Goal: Information Seeking & Learning: Learn about a topic

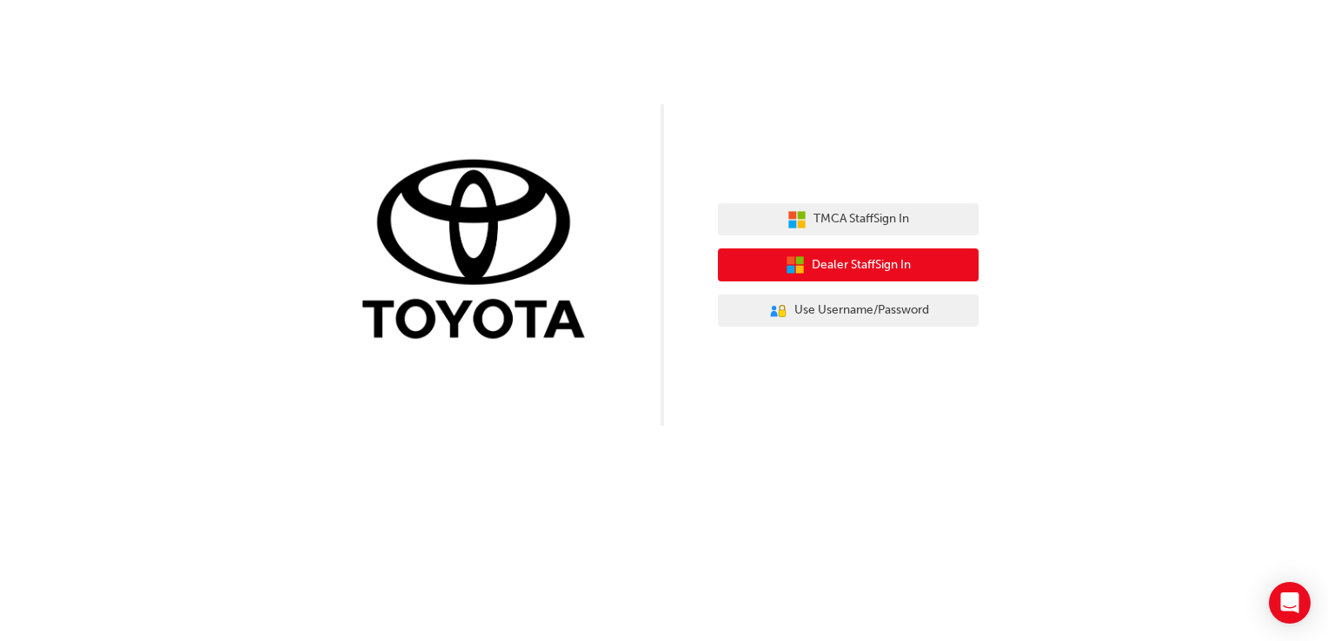
click at [853, 268] on span "Dealer Staff Sign In" at bounding box center [861, 265] width 99 height 20
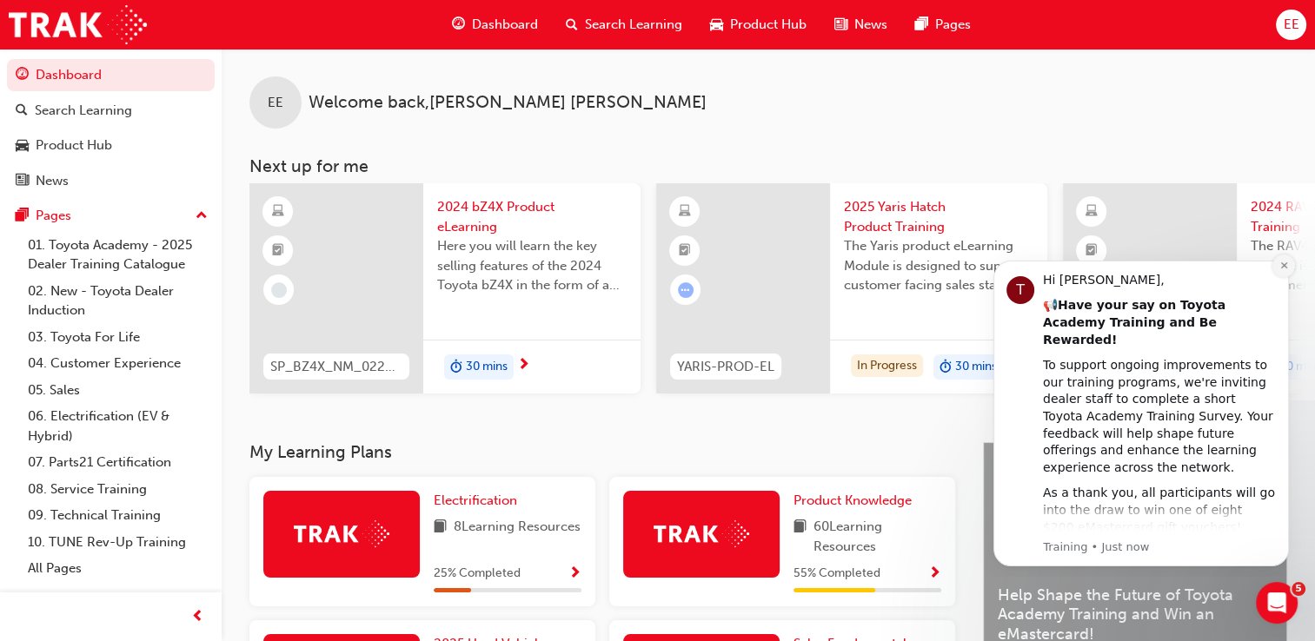
click at [1285, 270] on icon "Dismiss notification" at bounding box center [1284, 266] width 10 height 10
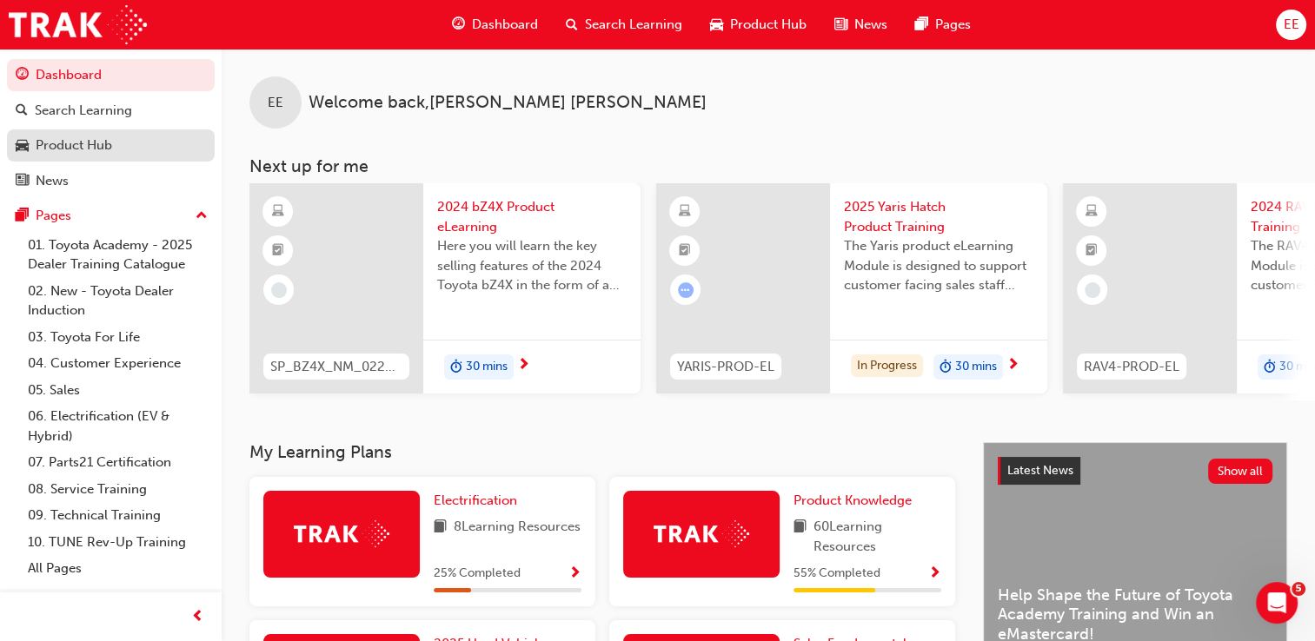
click at [109, 146] on div "Product Hub" at bounding box center [74, 146] width 76 height 20
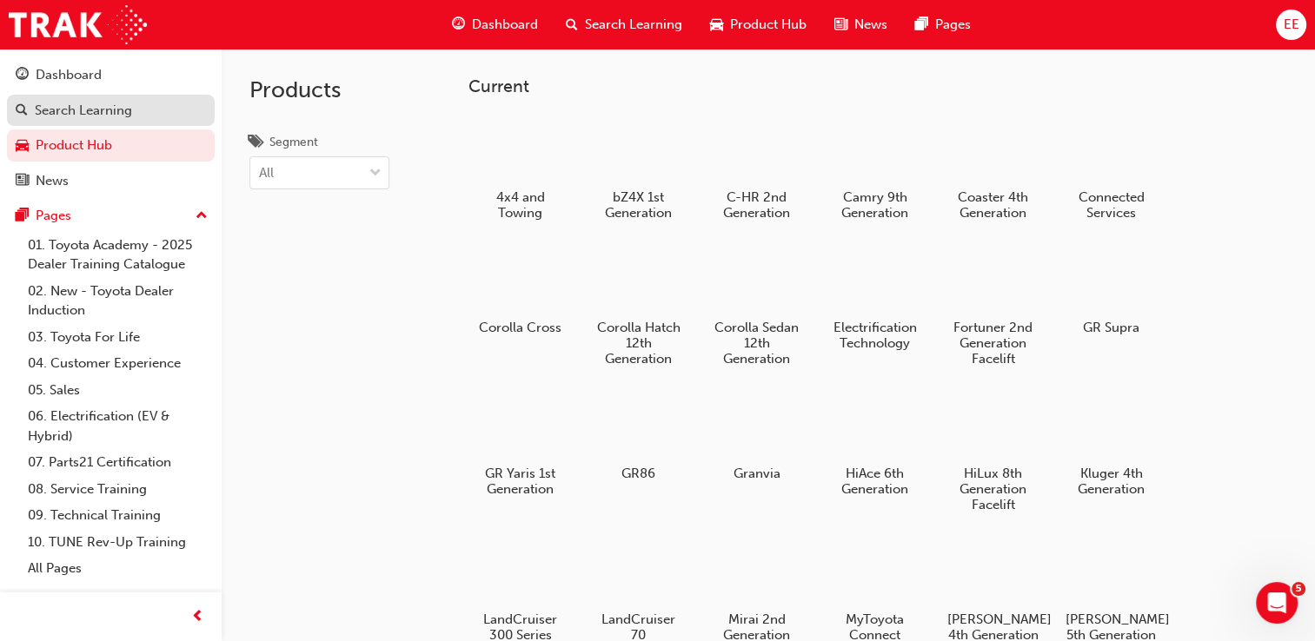
click at [110, 122] on link "Search Learning" at bounding box center [111, 111] width 208 height 32
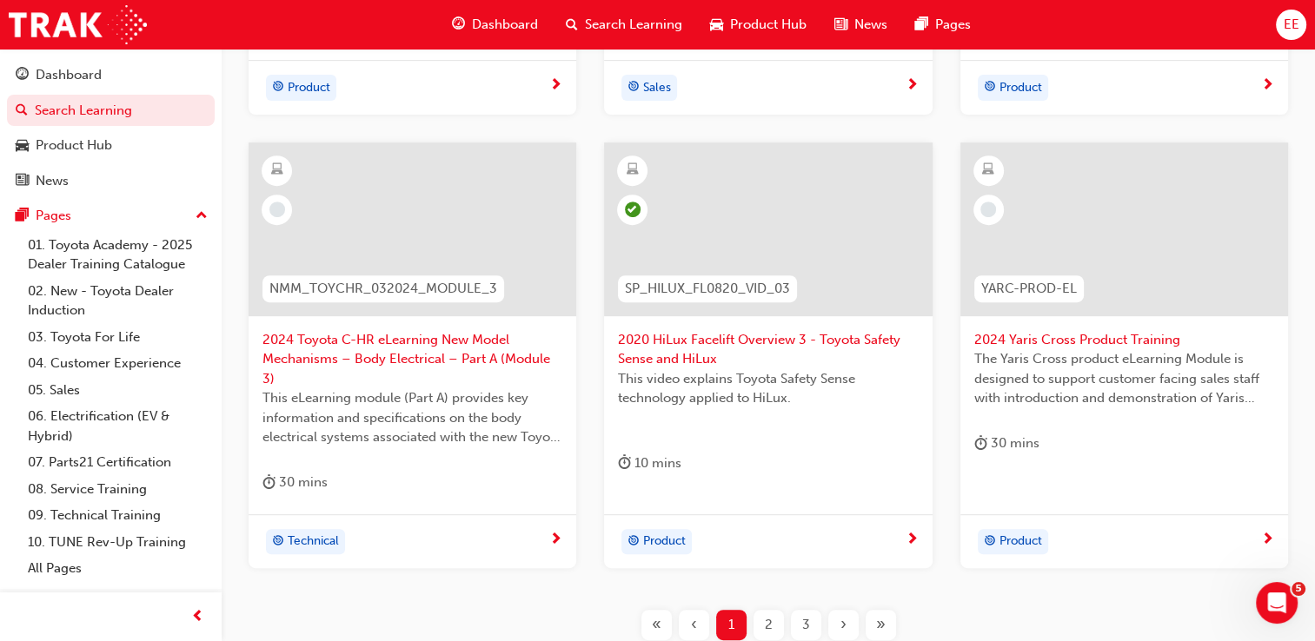
scroll to position [695, 0]
click at [96, 139] on div "Product Hub" at bounding box center [74, 146] width 76 height 20
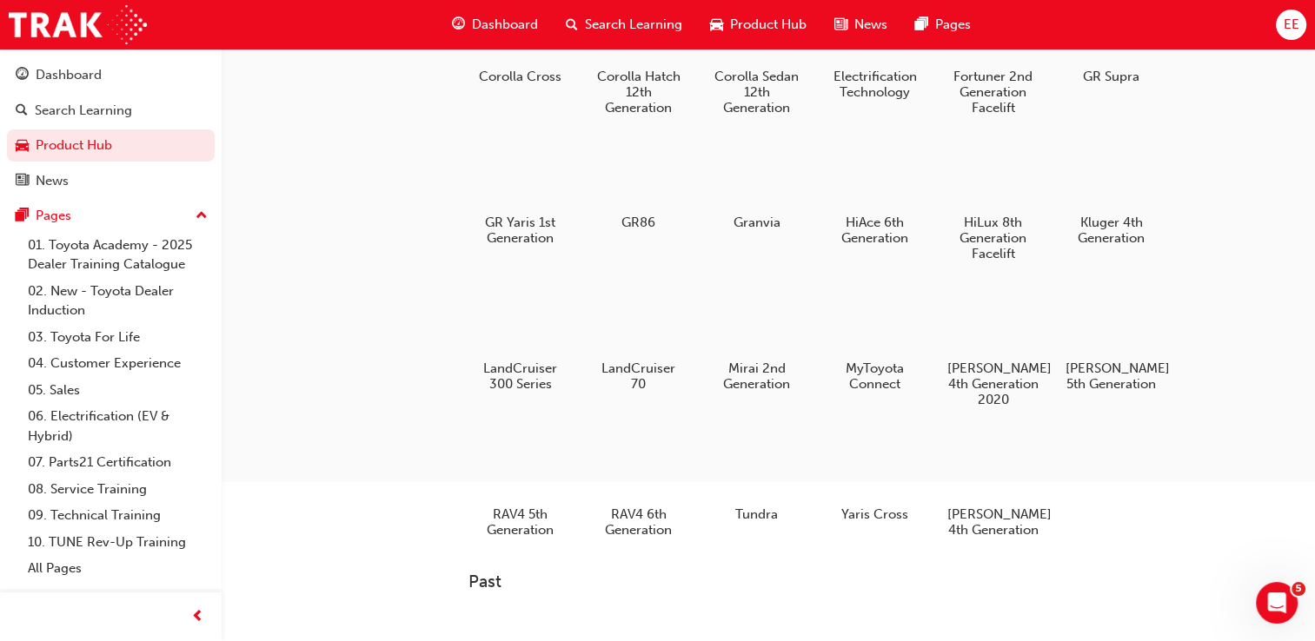
scroll to position [261, 0]
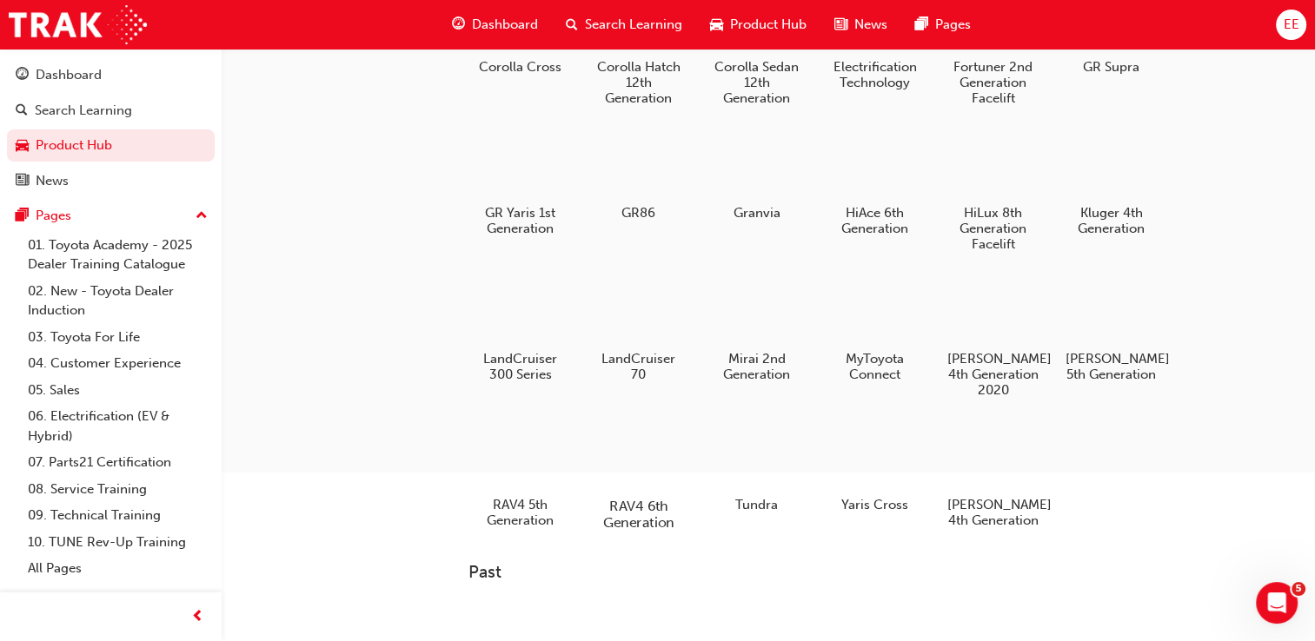
click at [653, 471] on div at bounding box center [638, 456] width 96 height 70
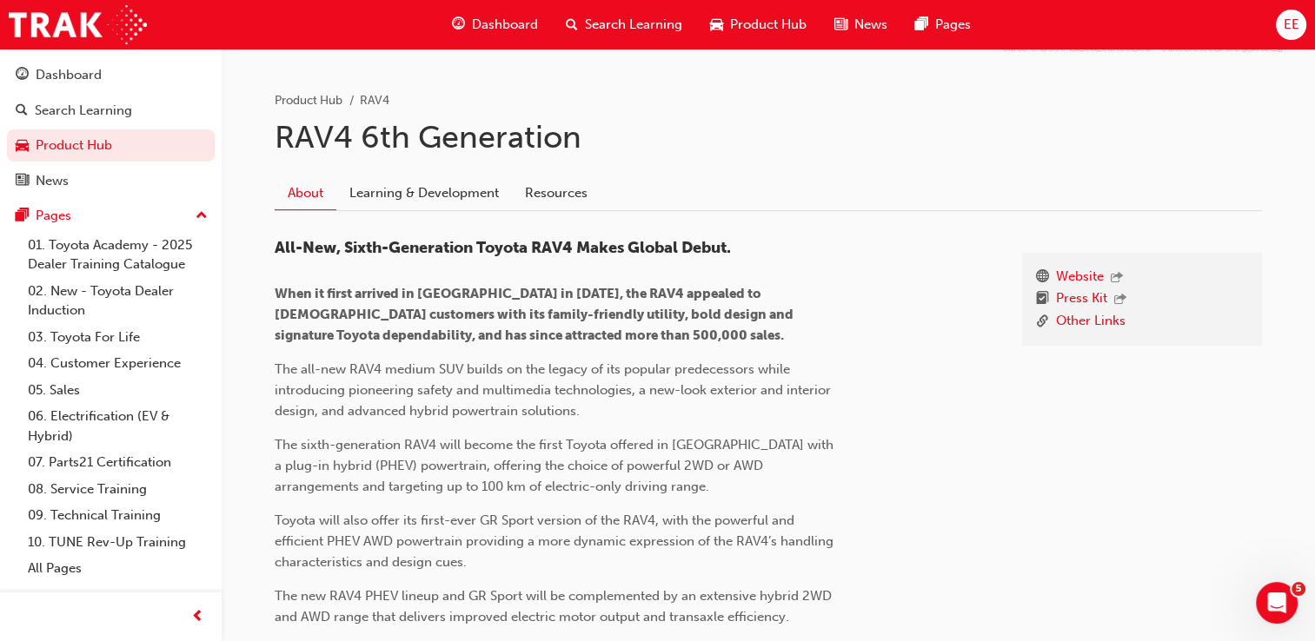
scroll to position [226, 0]
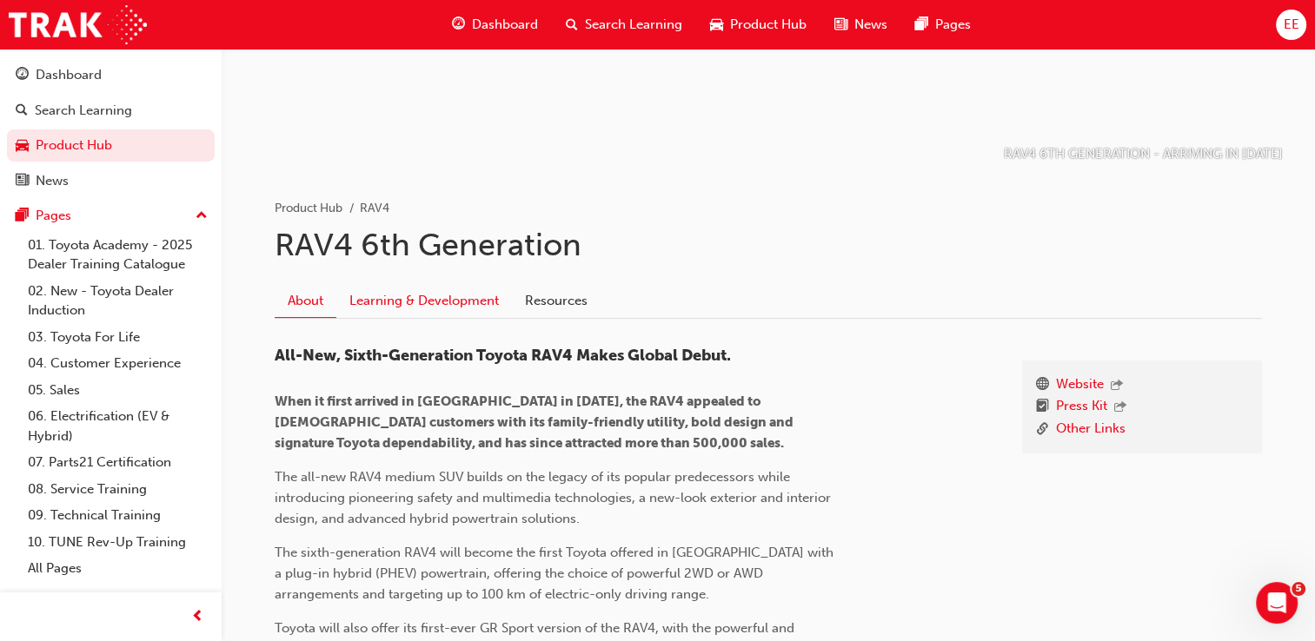
click at [452, 297] on link "Learning & Development" at bounding box center [424, 300] width 176 height 33
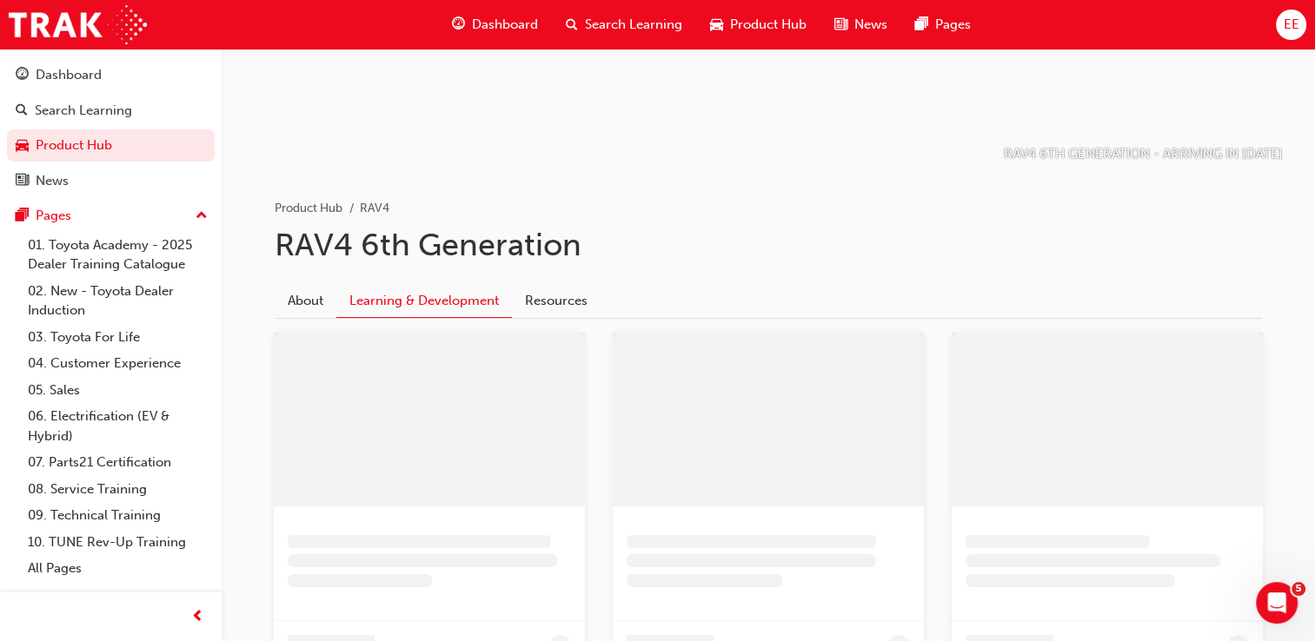
scroll to position [60, 0]
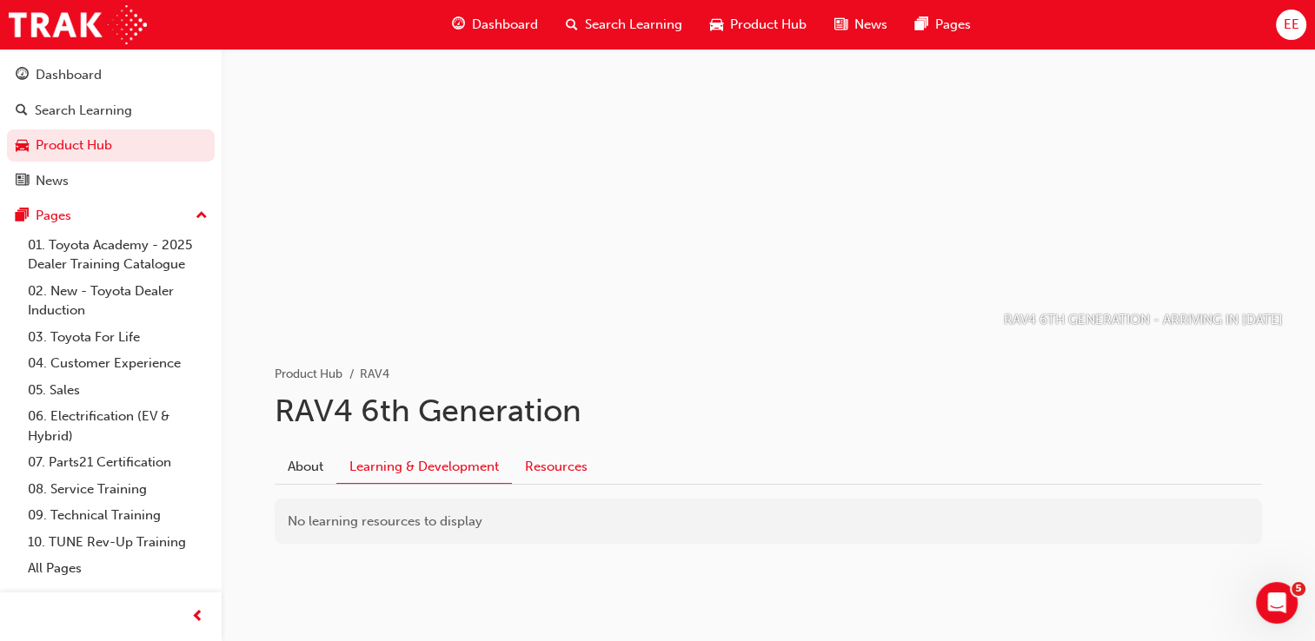
click at [542, 450] on link "Resources" at bounding box center [556, 466] width 89 height 33
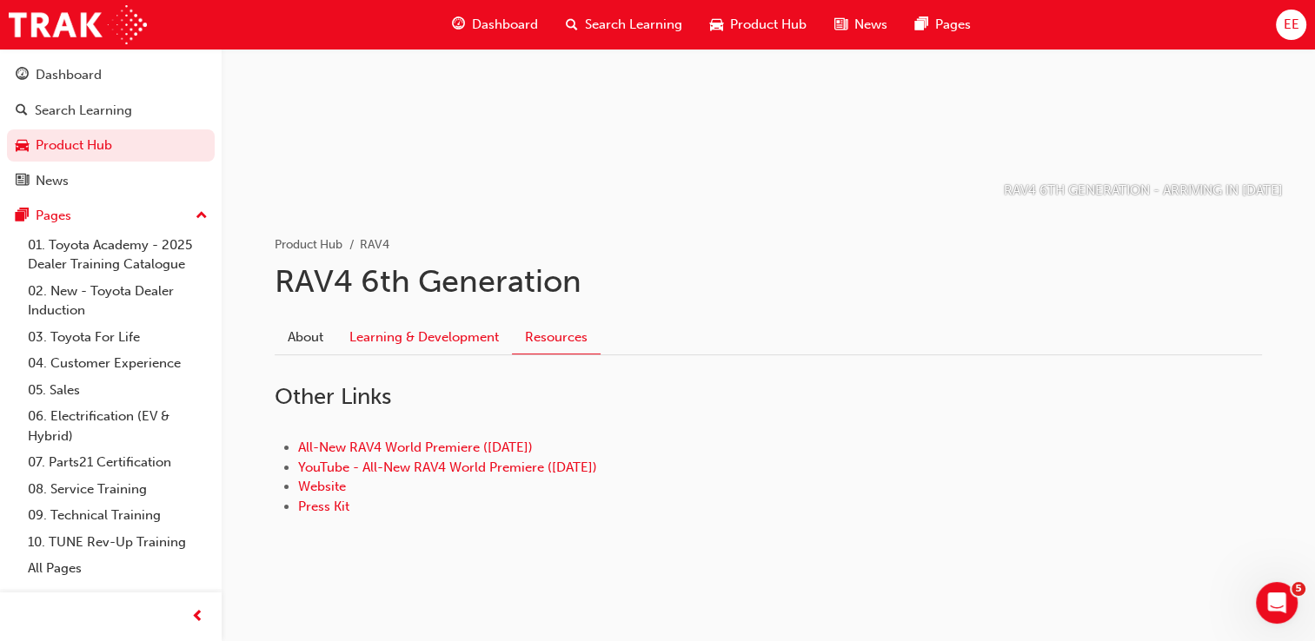
click at [436, 322] on link "Learning & Development" at bounding box center [424, 337] width 176 height 33
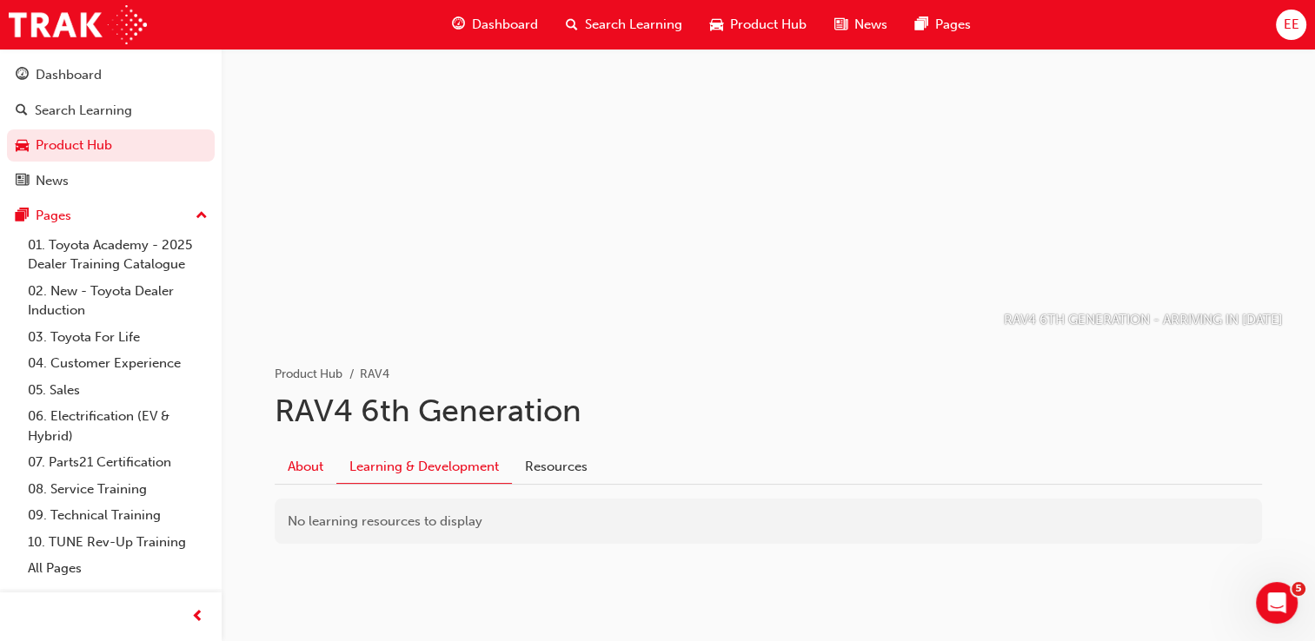
click at [313, 468] on link "About" at bounding box center [306, 466] width 62 height 33
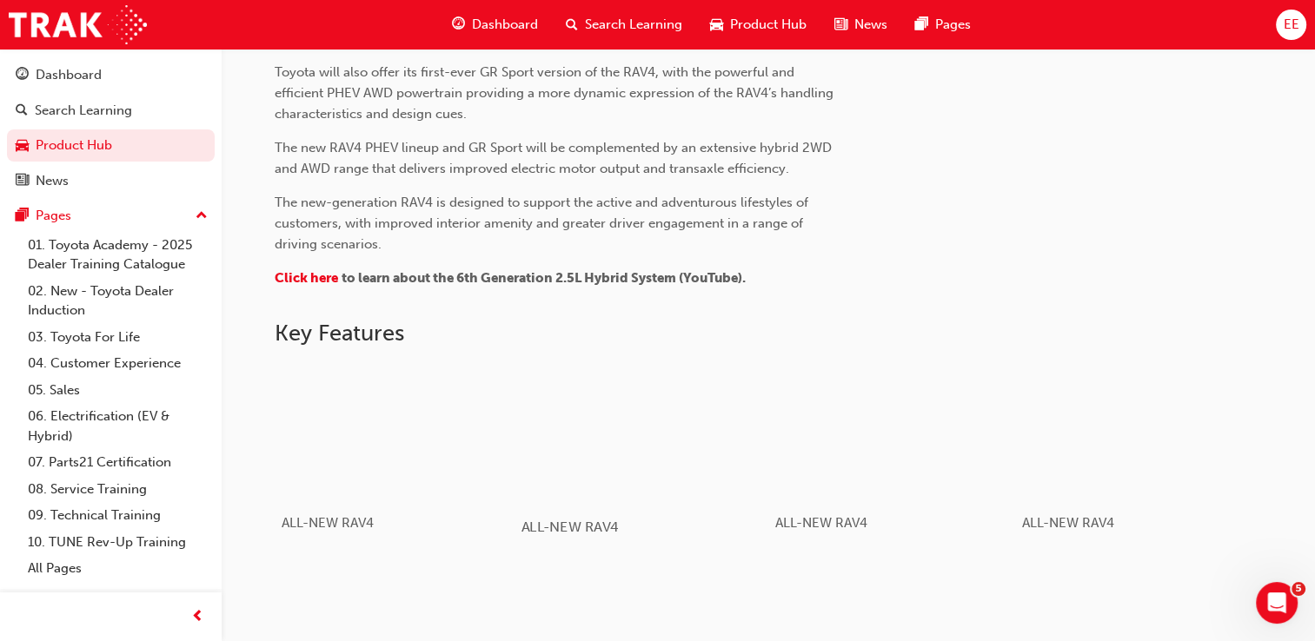
scroll to position [842, 0]
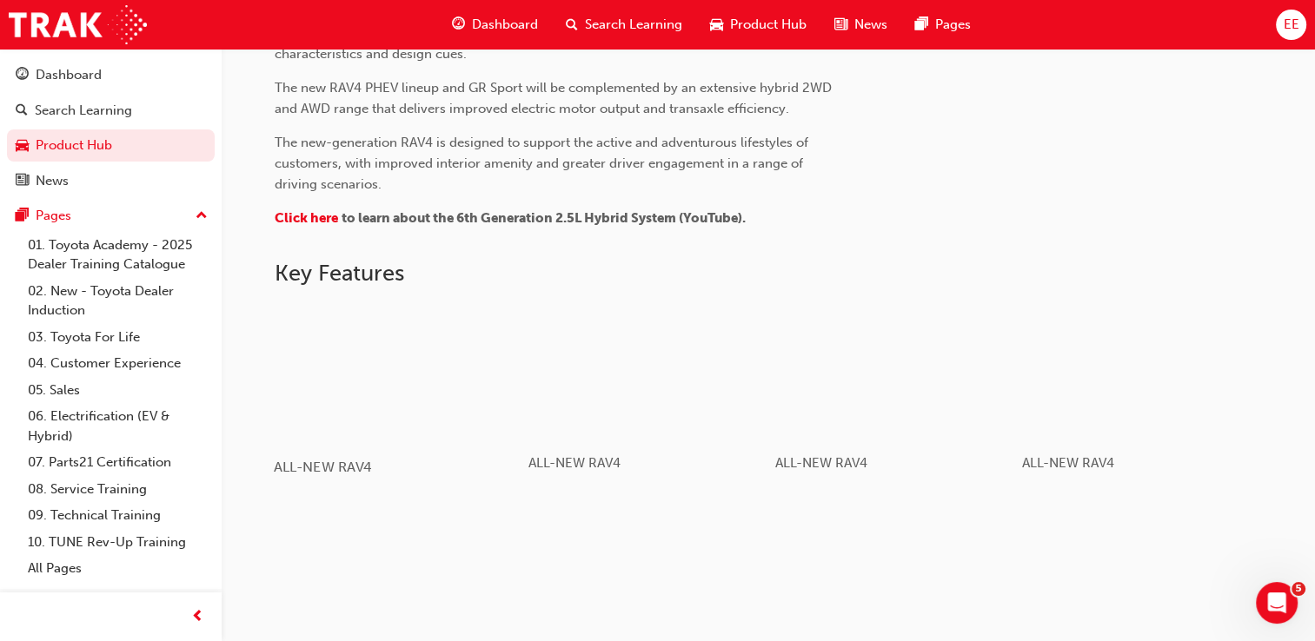
click at [375, 355] on div "button" at bounding box center [398, 371] width 248 height 139
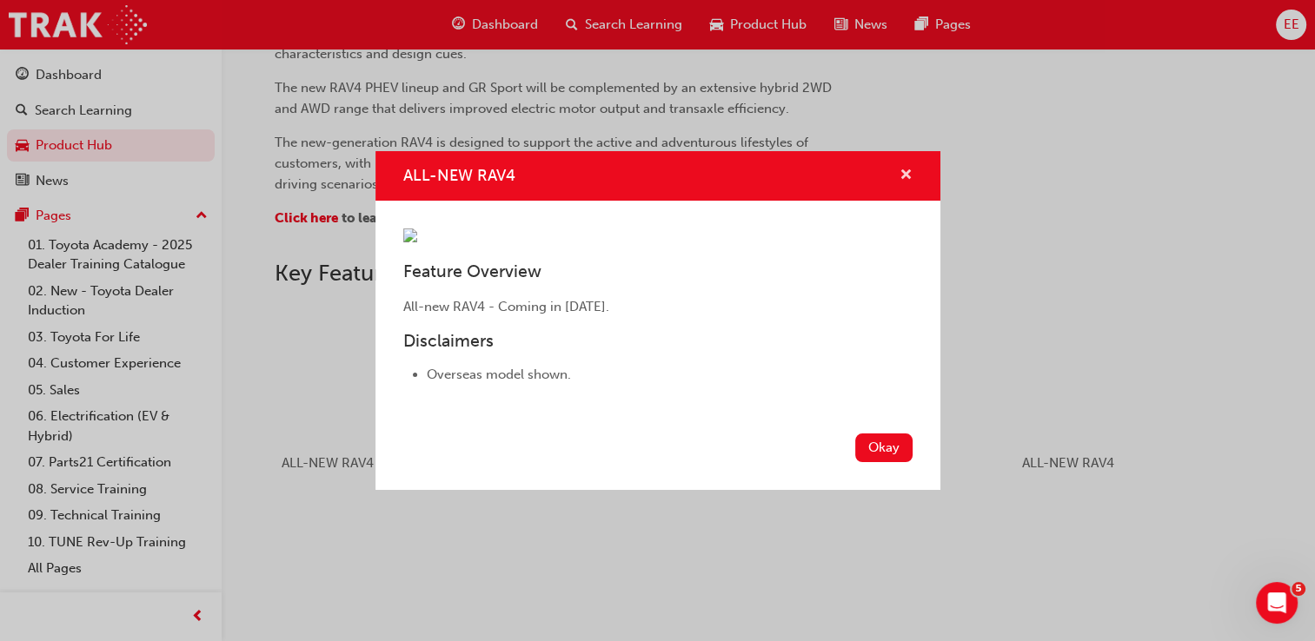
click at [906, 169] on span "cross-icon" at bounding box center [905, 177] width 13 height 16
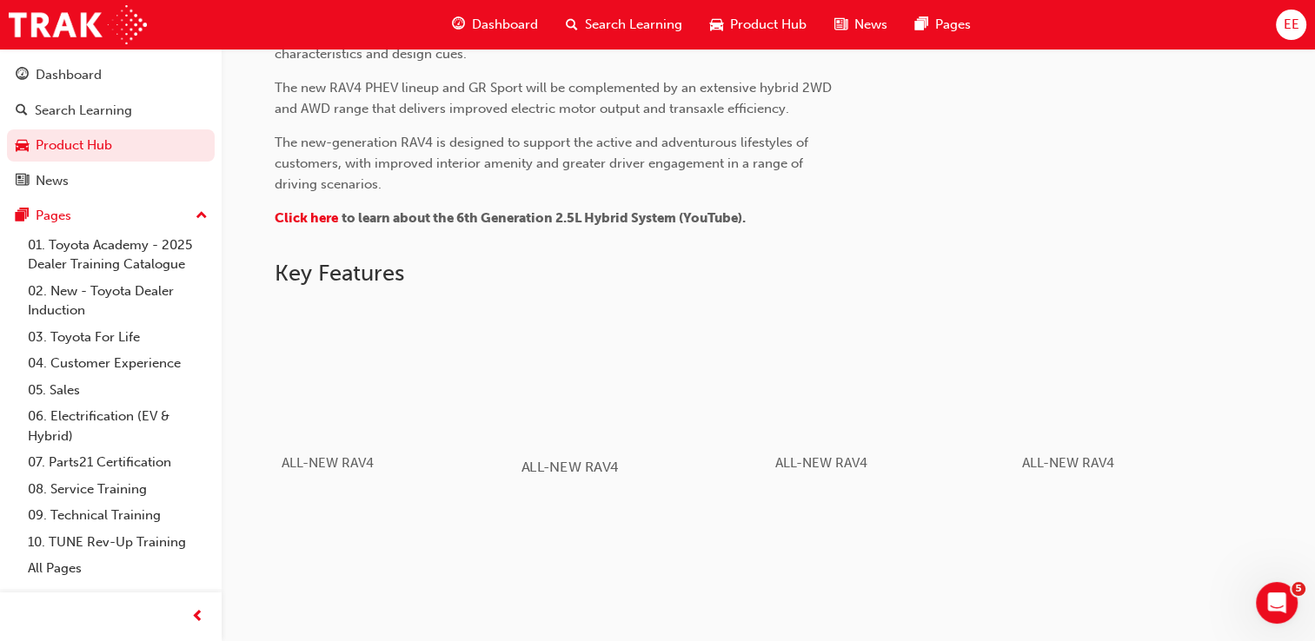
click at [625, 397] on div "button" at bounding box center [645, 371] width 248 height 139
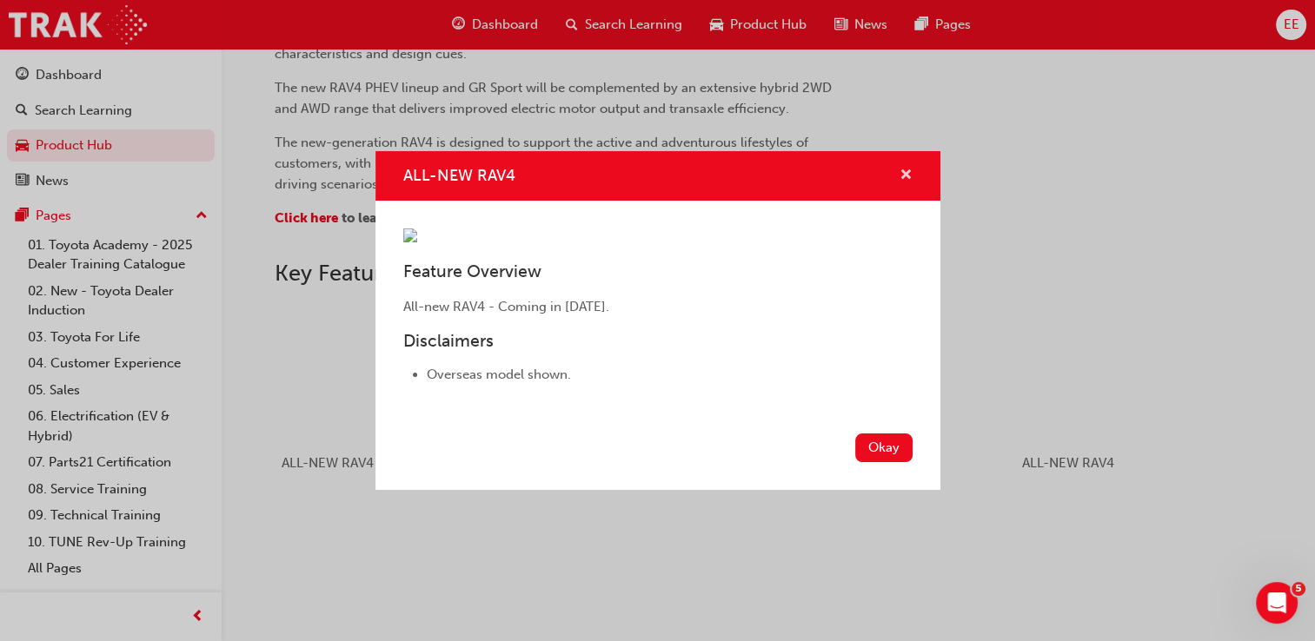
click at [900, 169] on span "cross-icon" at bounding box center [905, 177] width 13 height 16
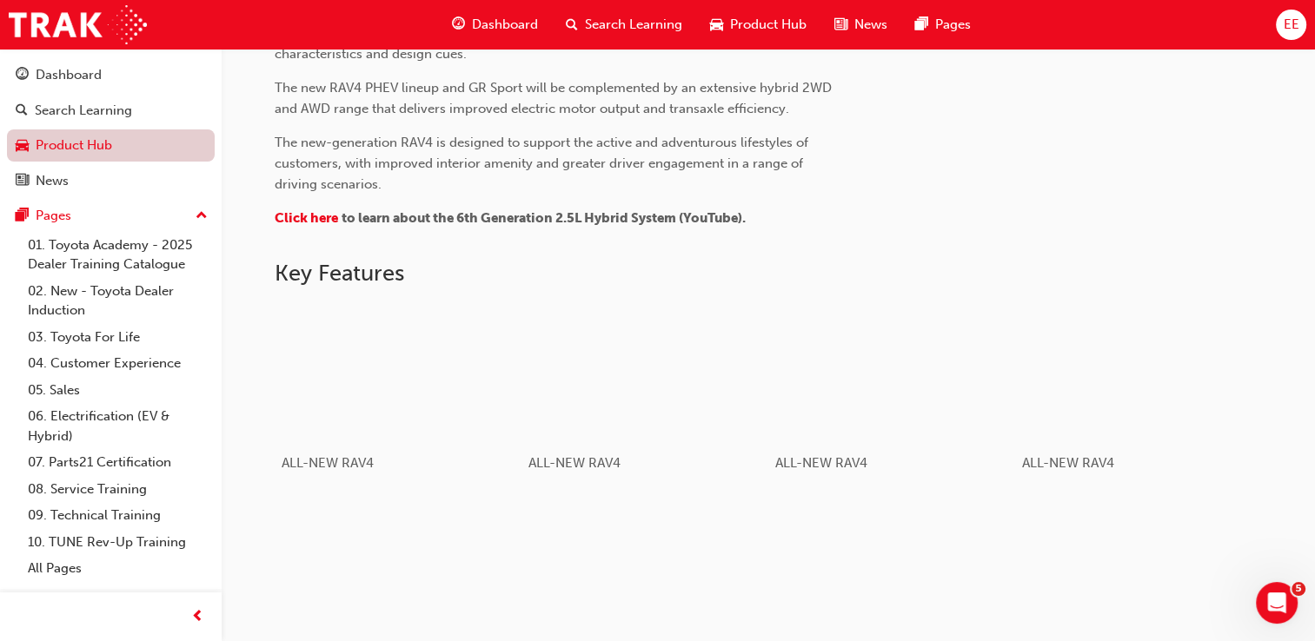
click at [64, 141] on link "Product Hub" at bounding box center [111, 145] width 208 height 32
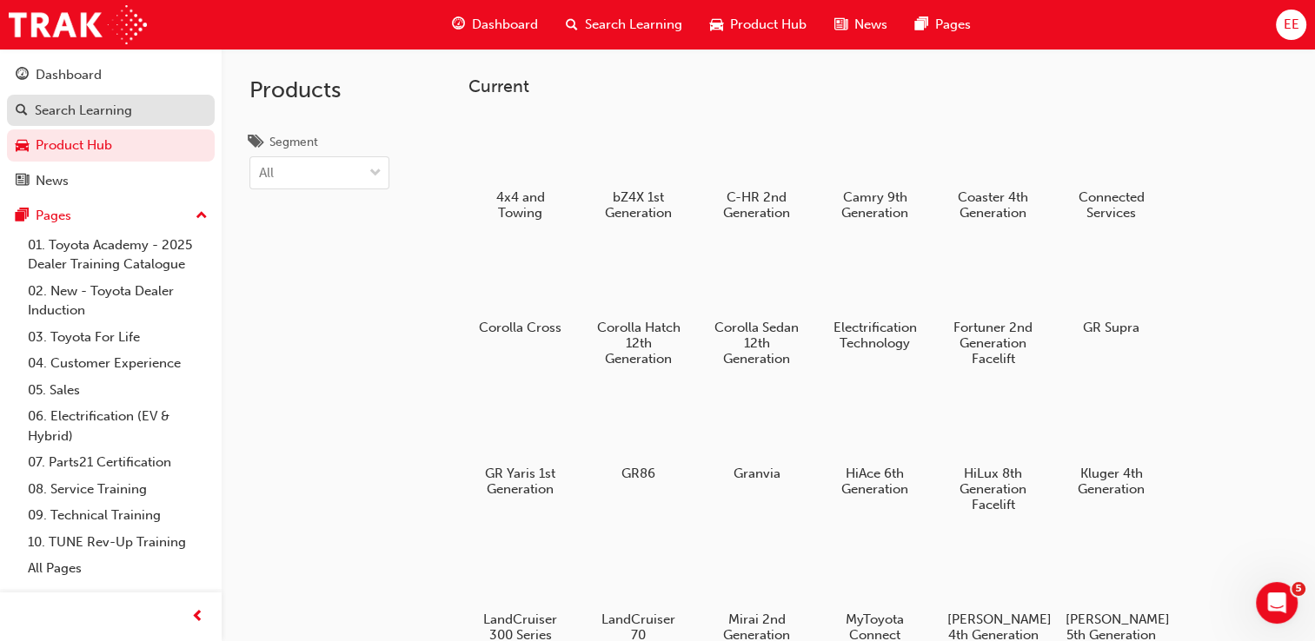
click at [123, 109] on div "Search Learning" at bounding box center [83, 111] width 97 height 20
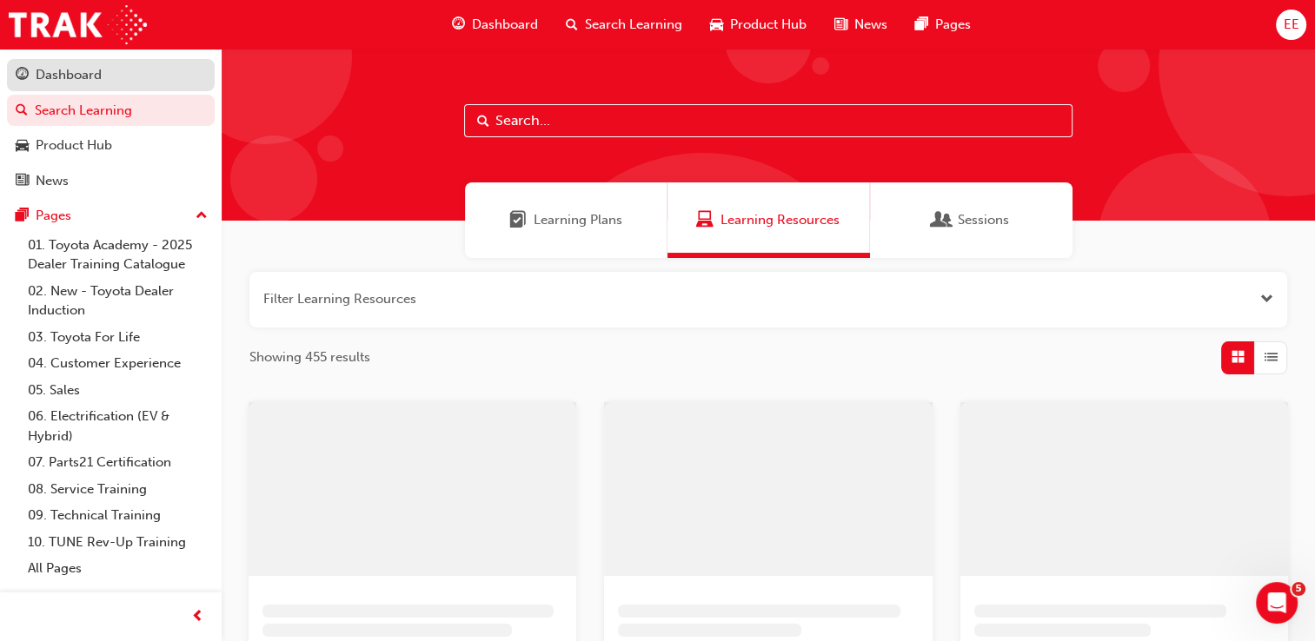
click at [114, 71] on div "Dashboard" at bounding box center [111, 75] width 190 height 22
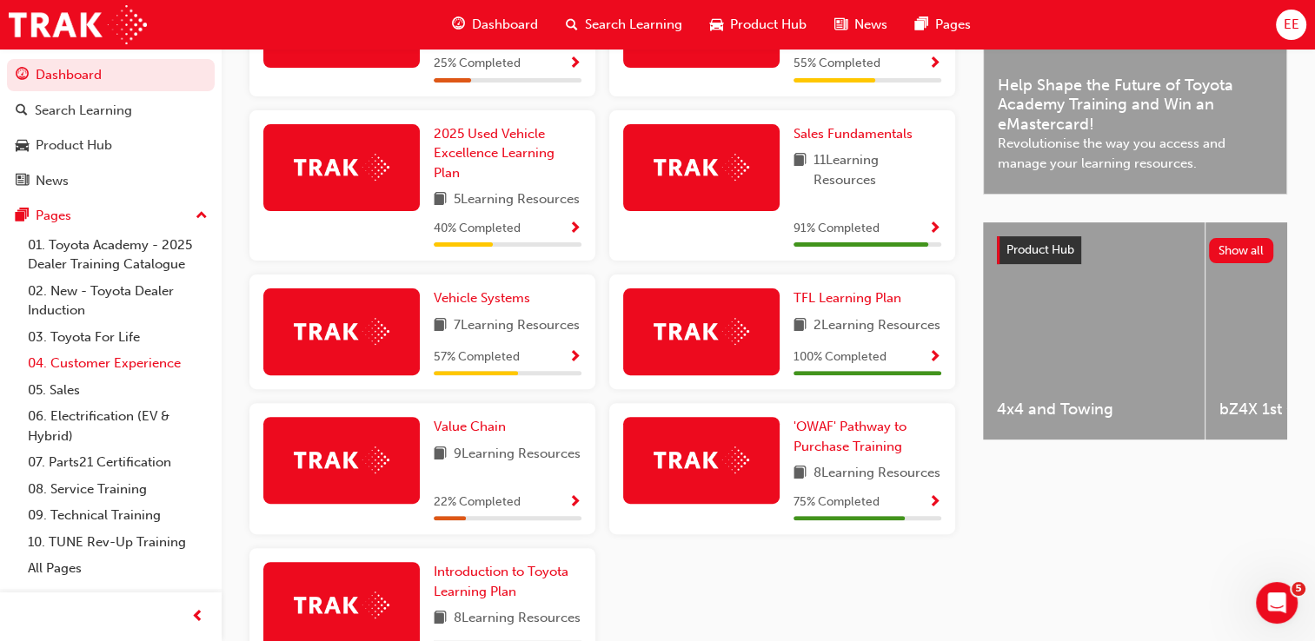
scroll to position [521, 0]
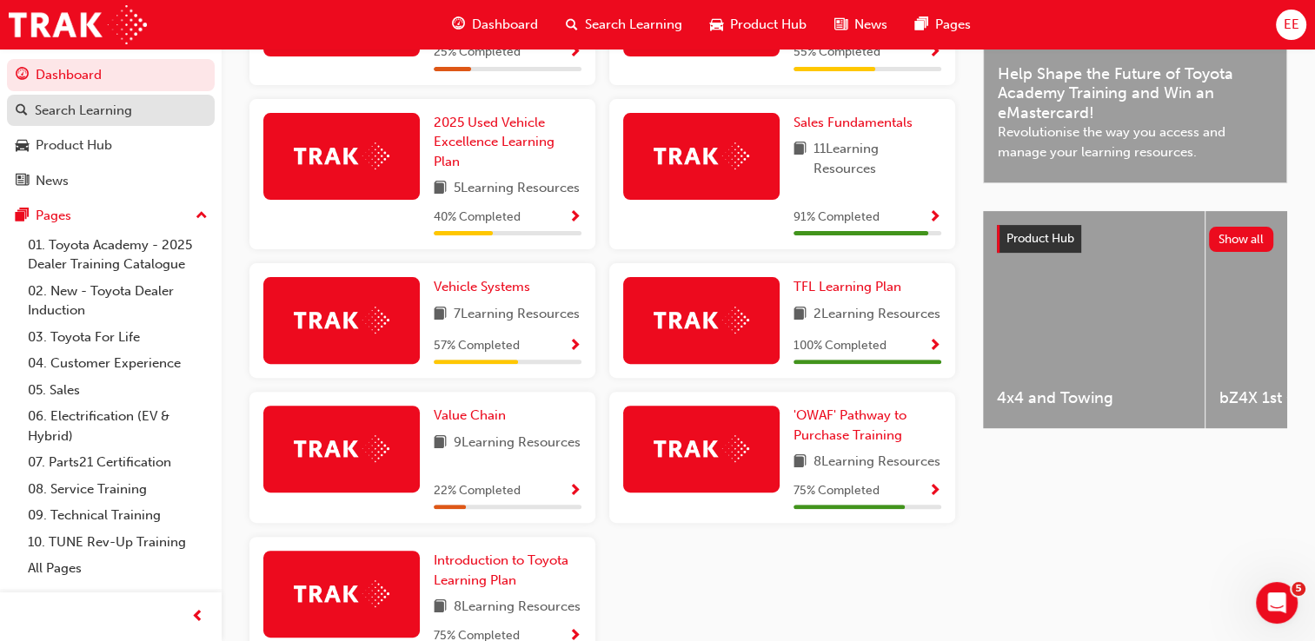
click at [163, 120] on div "Search Learning" at bounding box center [111, 111] width 190 height 22
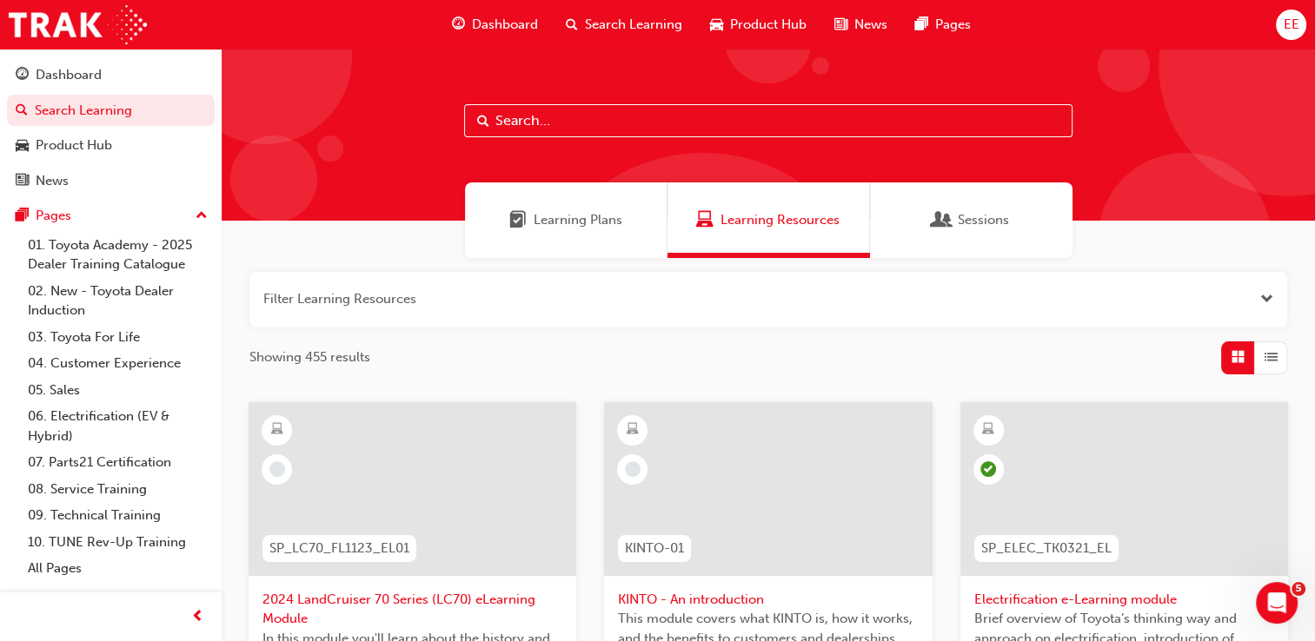
click at [581, 217] on span "Learning Plans" at bounding box center [578, 220] width 89 height 20
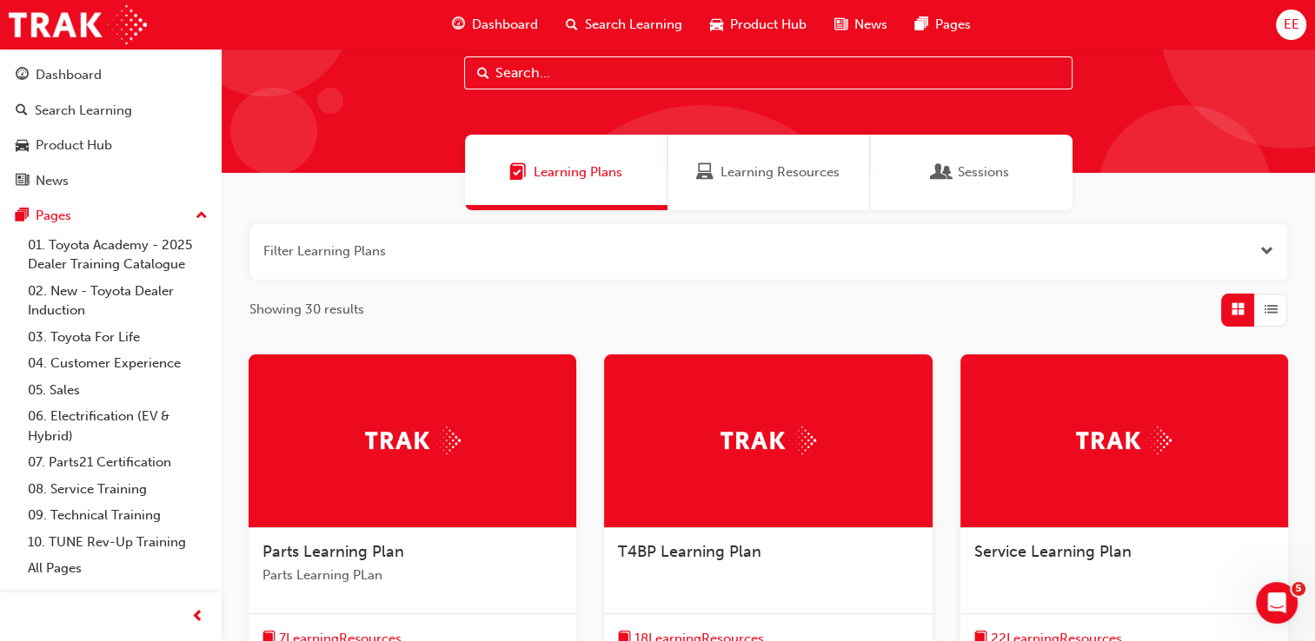
scroll to position [87, 0]
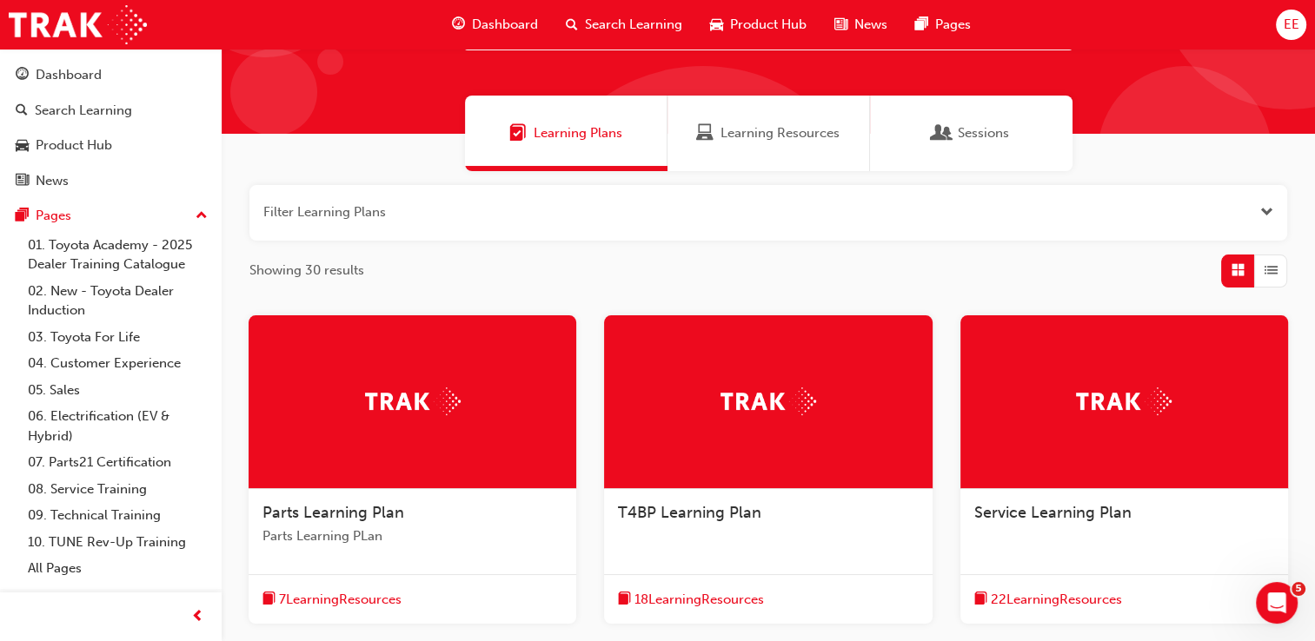
click at [935, 149] on div "Sessions" at bounding box center [971, 134] width 202 height 76
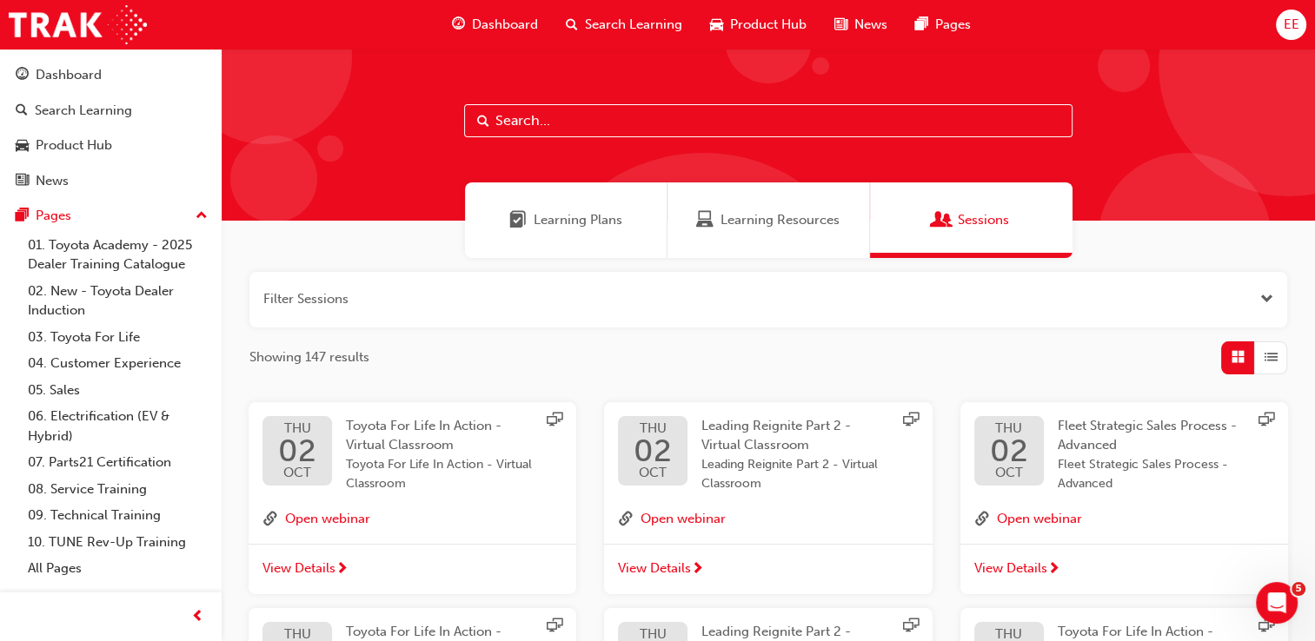
click at [785, 226] on span "Learning Resources" at bounding box center [779, 220] width 119 height 20
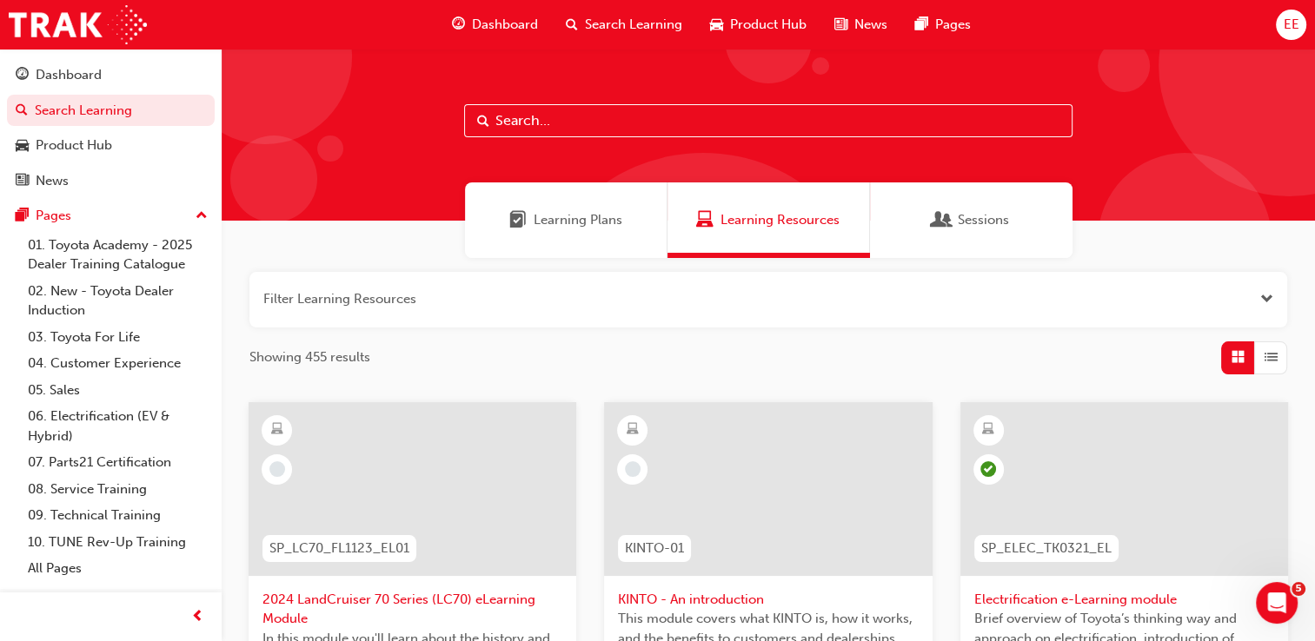
click at [764, 30] on span "Product Hub" at bounding box center [768, 25] width 76 height 20
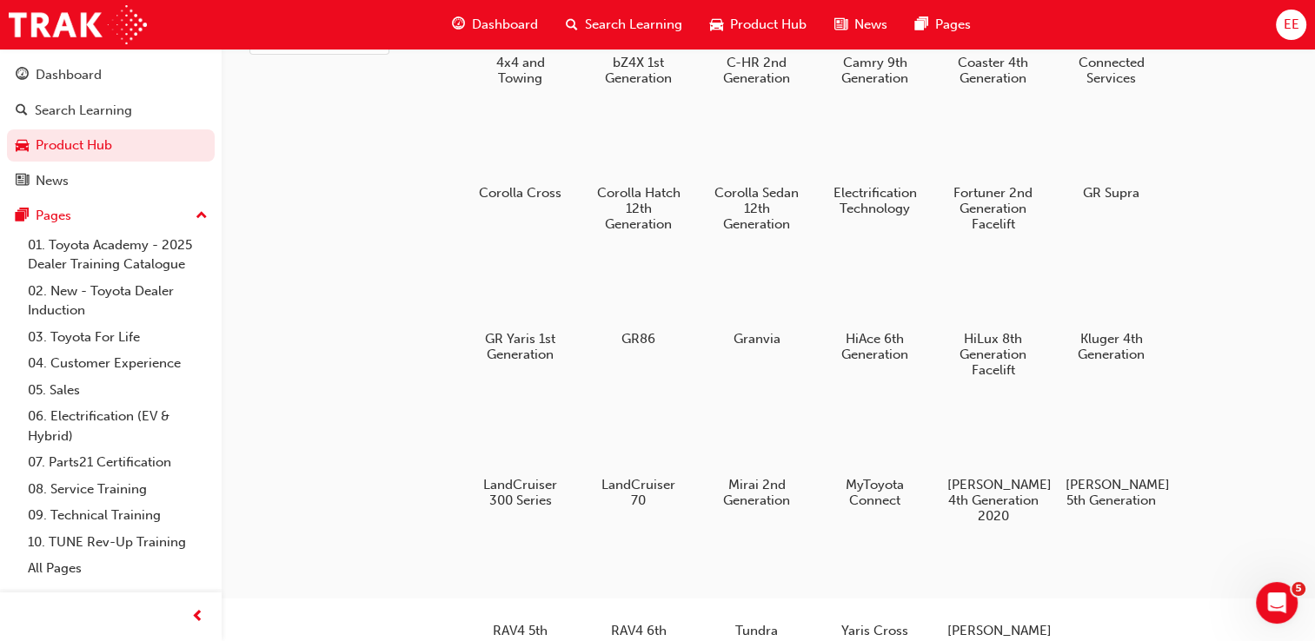
scroll to position [261, 0]
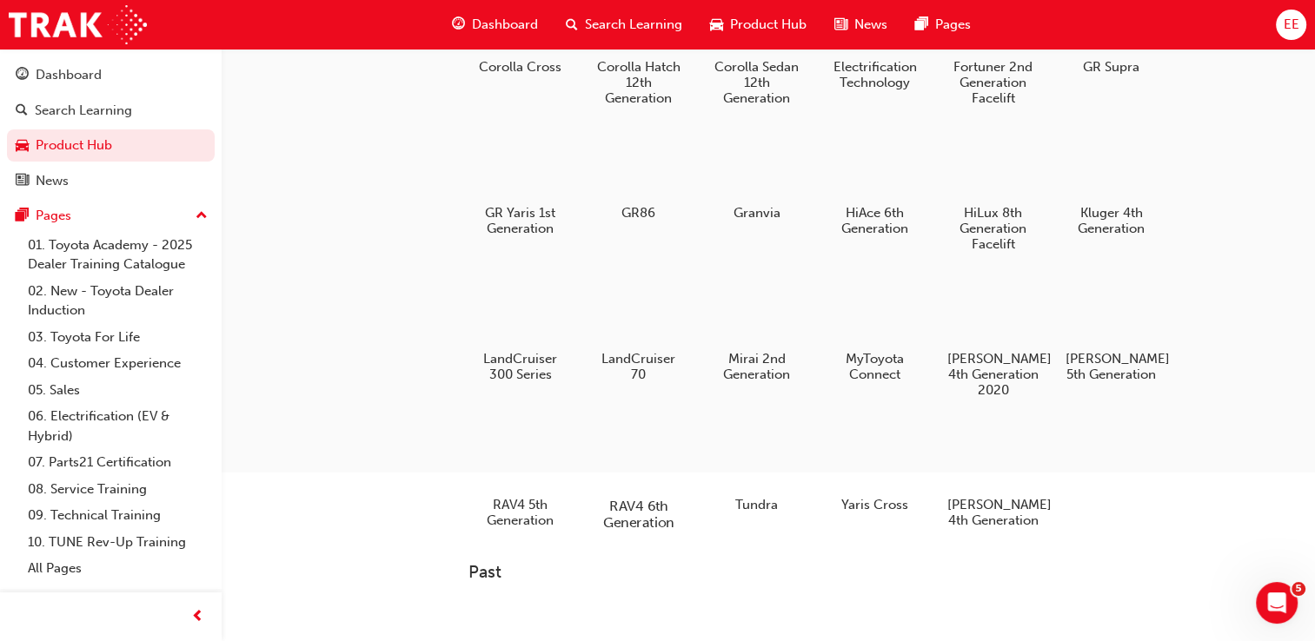
click at [665, 474] on div at bounding box center [638, 456] width 96 height 70
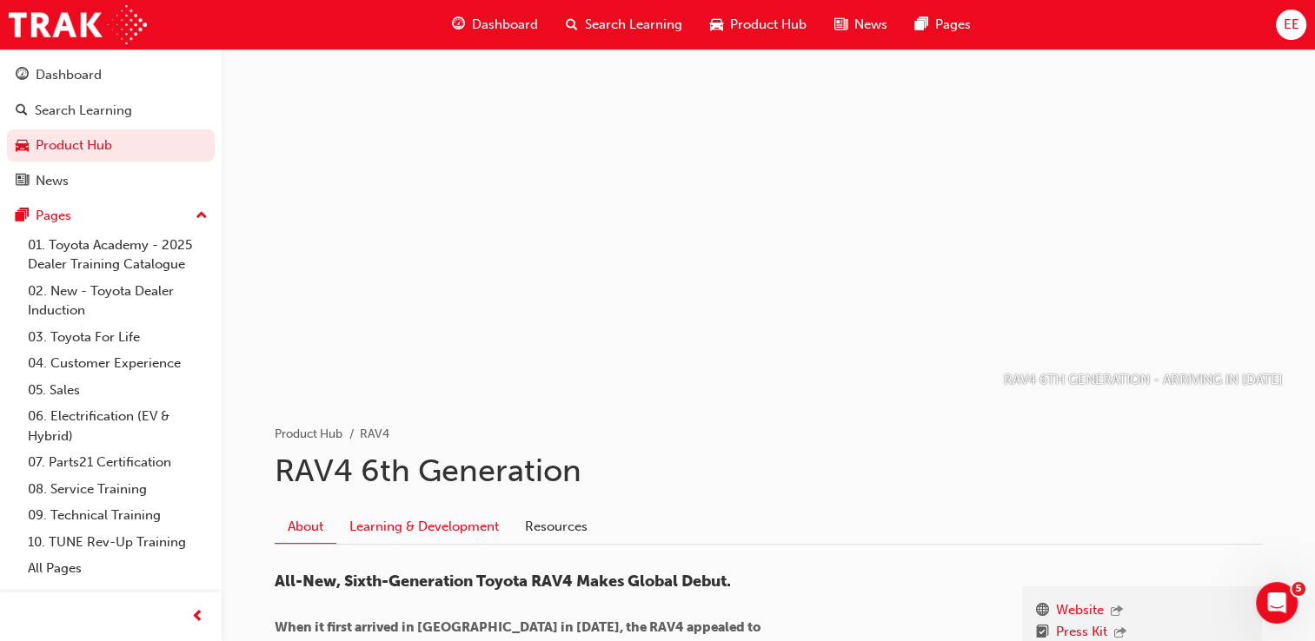
click at [440, 513] on link "Learning & Development" at bounding box center [424, 526] width 176 height 33
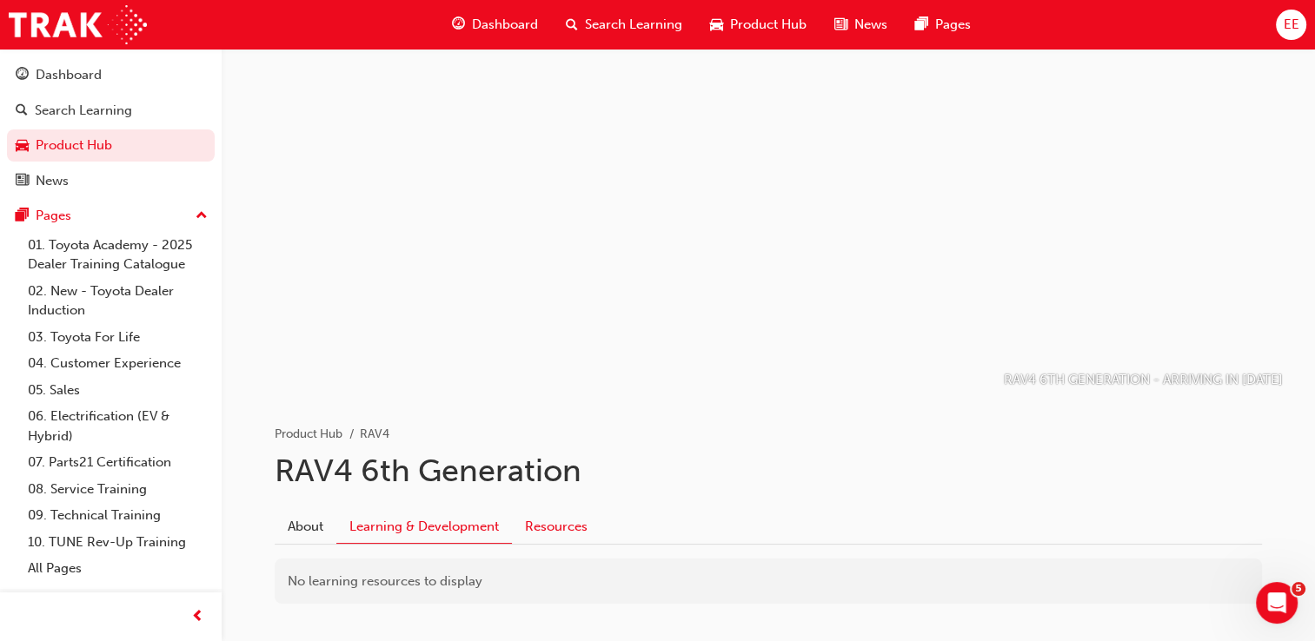
click at [592, 529] on link "Resources" at bounding box center [556, 526] width 89 height 33
click at [439, 525] on link "Learning & Development" at bounding box center [424, 526] width 176 height 33
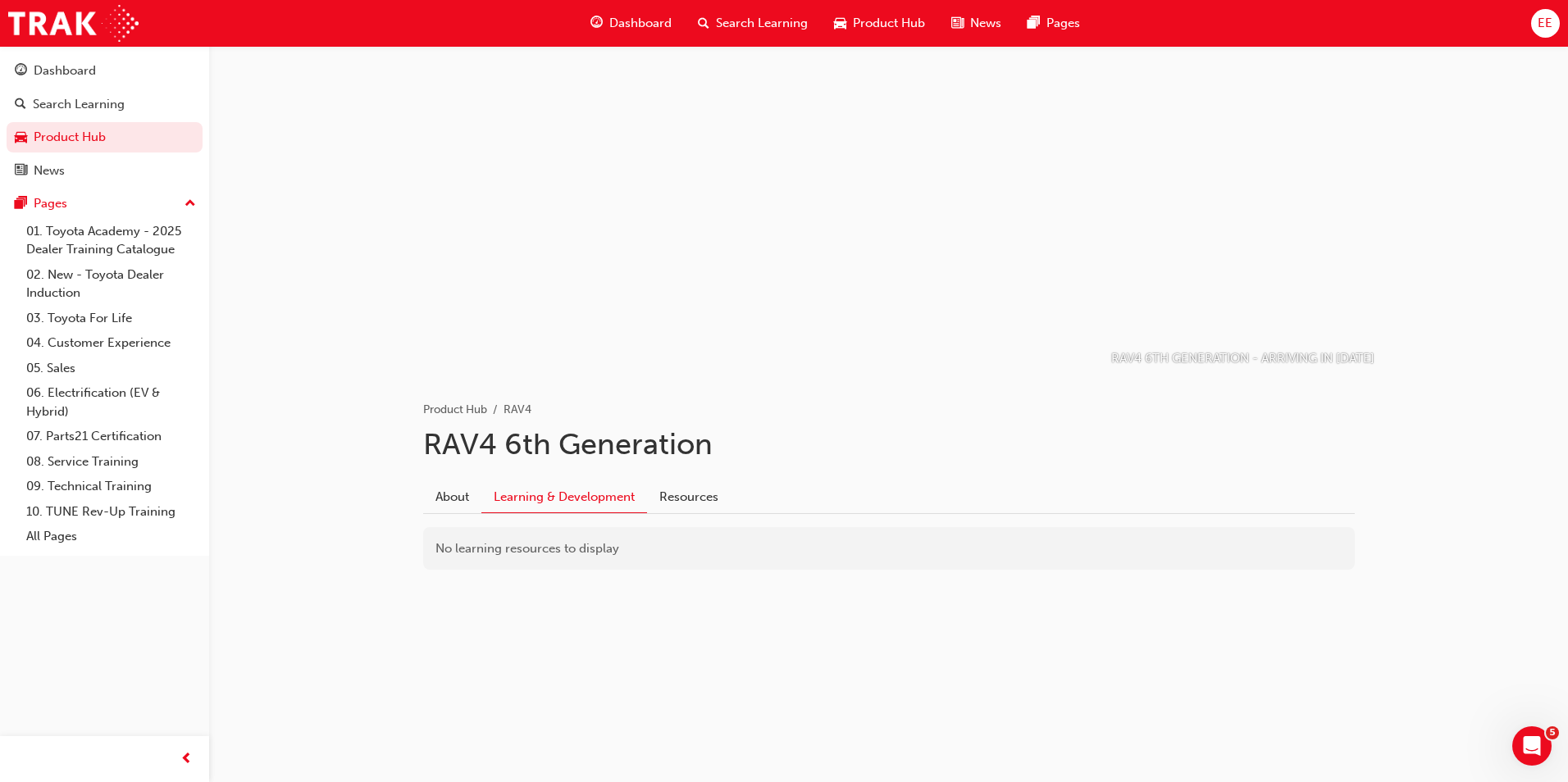
click at [553, 487] on link "Learning & Development" at bounding box center [564, 497] width 166 height 32
click at [608, 550] on div "No learning resources to display" at bounding box center [888, 549] width 931 height 43
click at [699, 494] on link "Resources" at bounding box center [689, 496] width 84 height 31
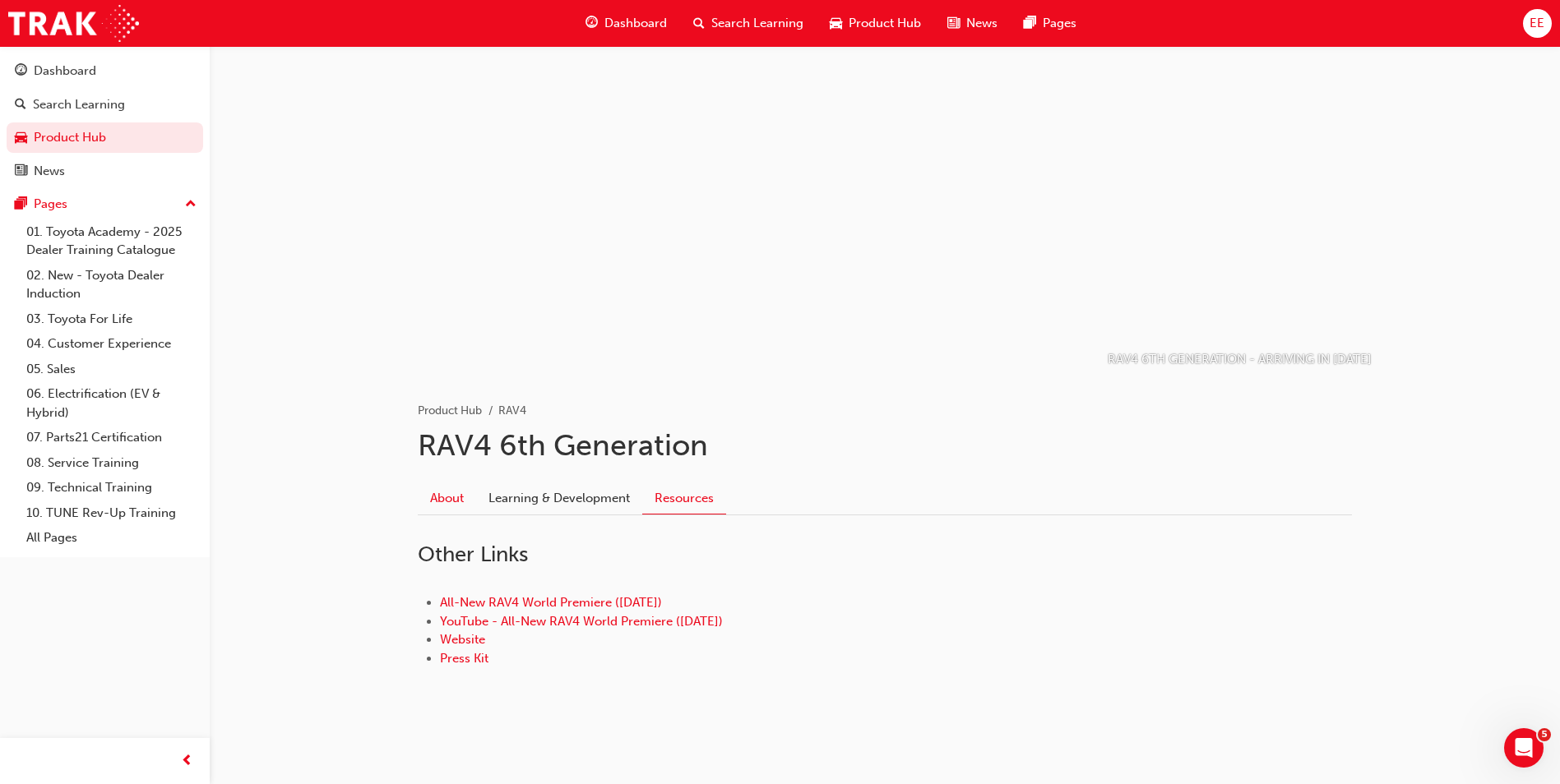
click at [447, 503] on link "About" at bounding box center [447, 497] width 59 height 31
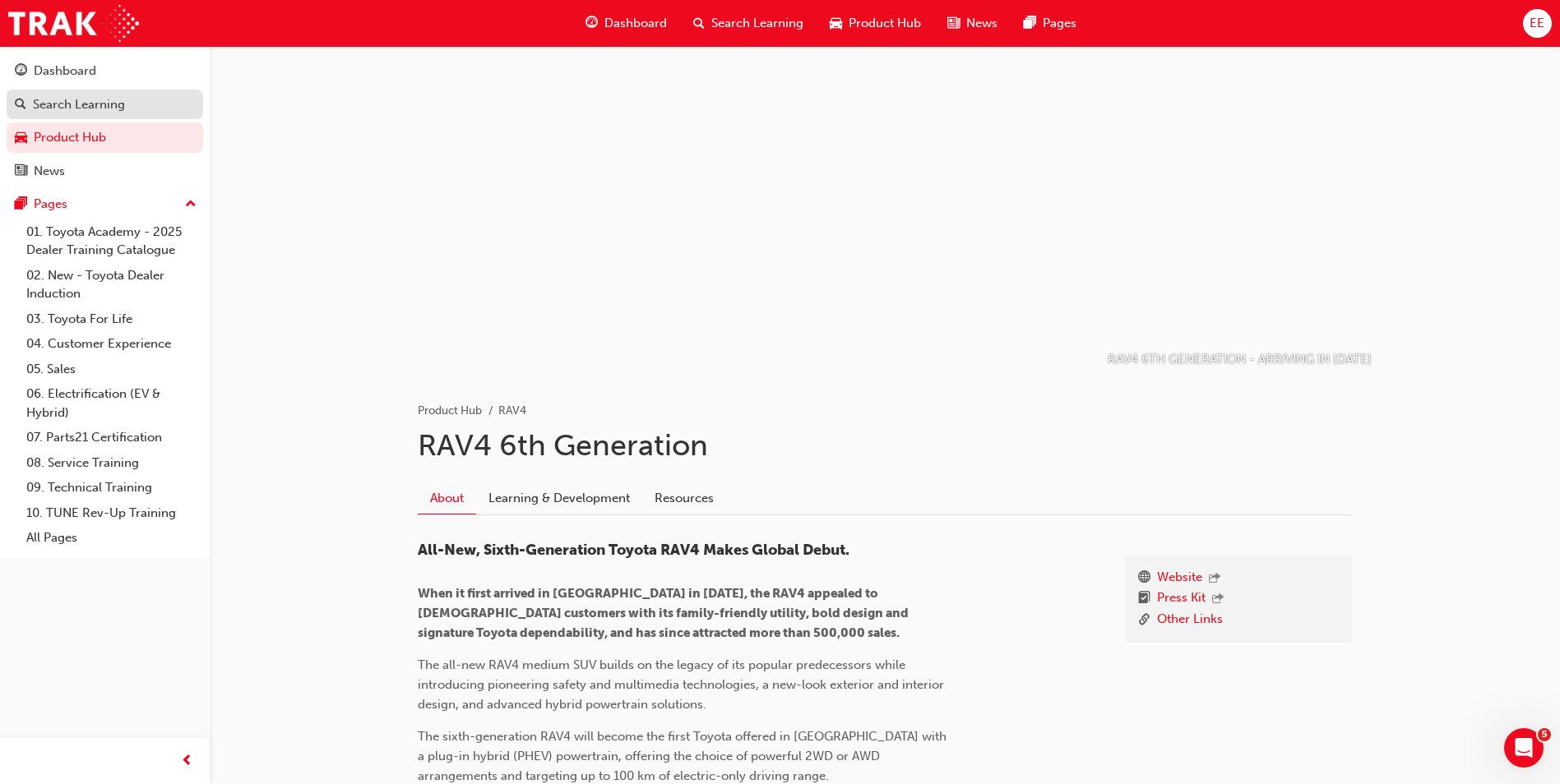
click at [112, 110] on div "Search Learning" at bounding box center [79, 105] width 92 height 19
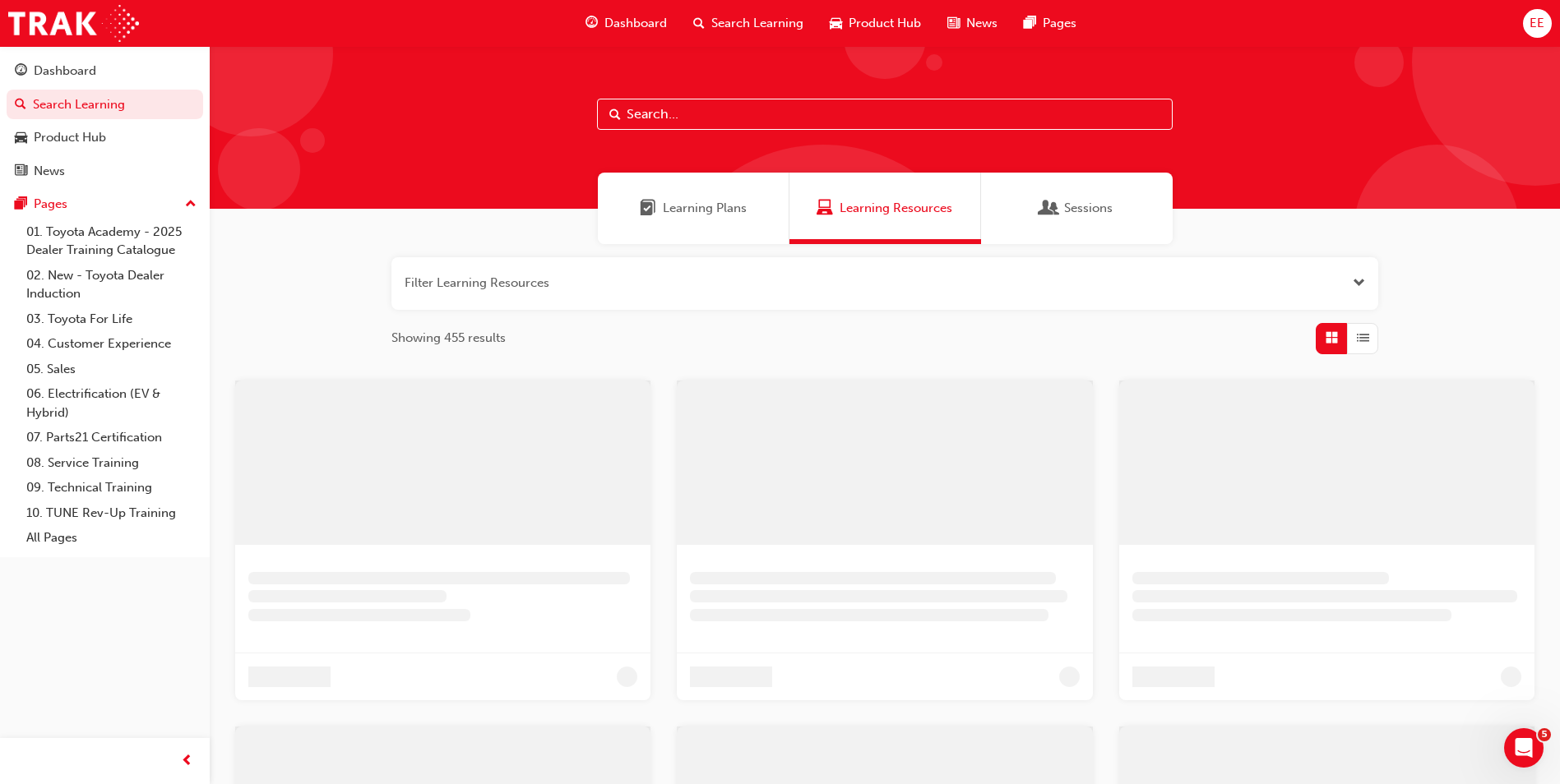
click at [708, 112] on input "text" at bounding box center [885, 113] width 575 height 31
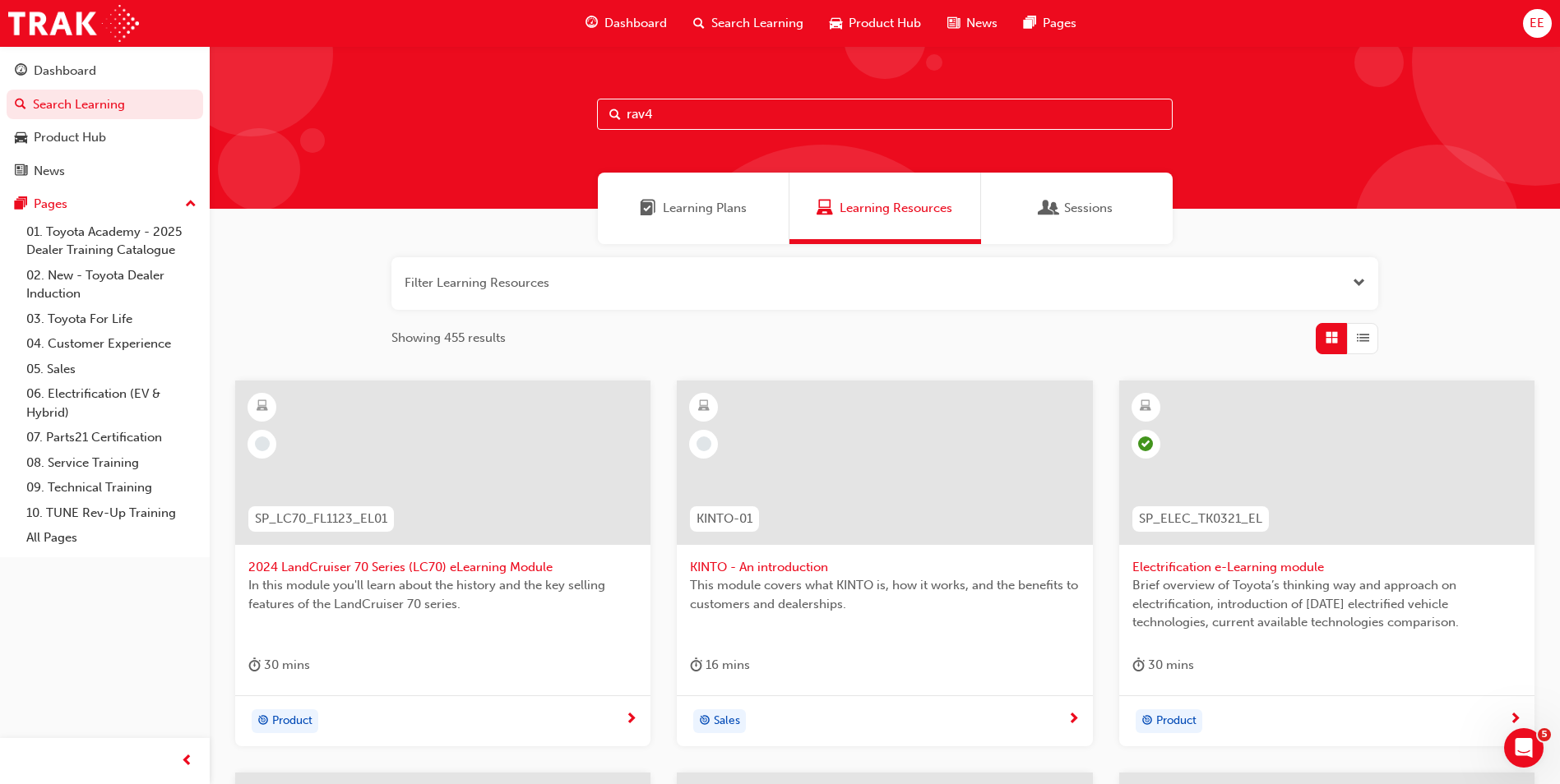
type input "rav4"
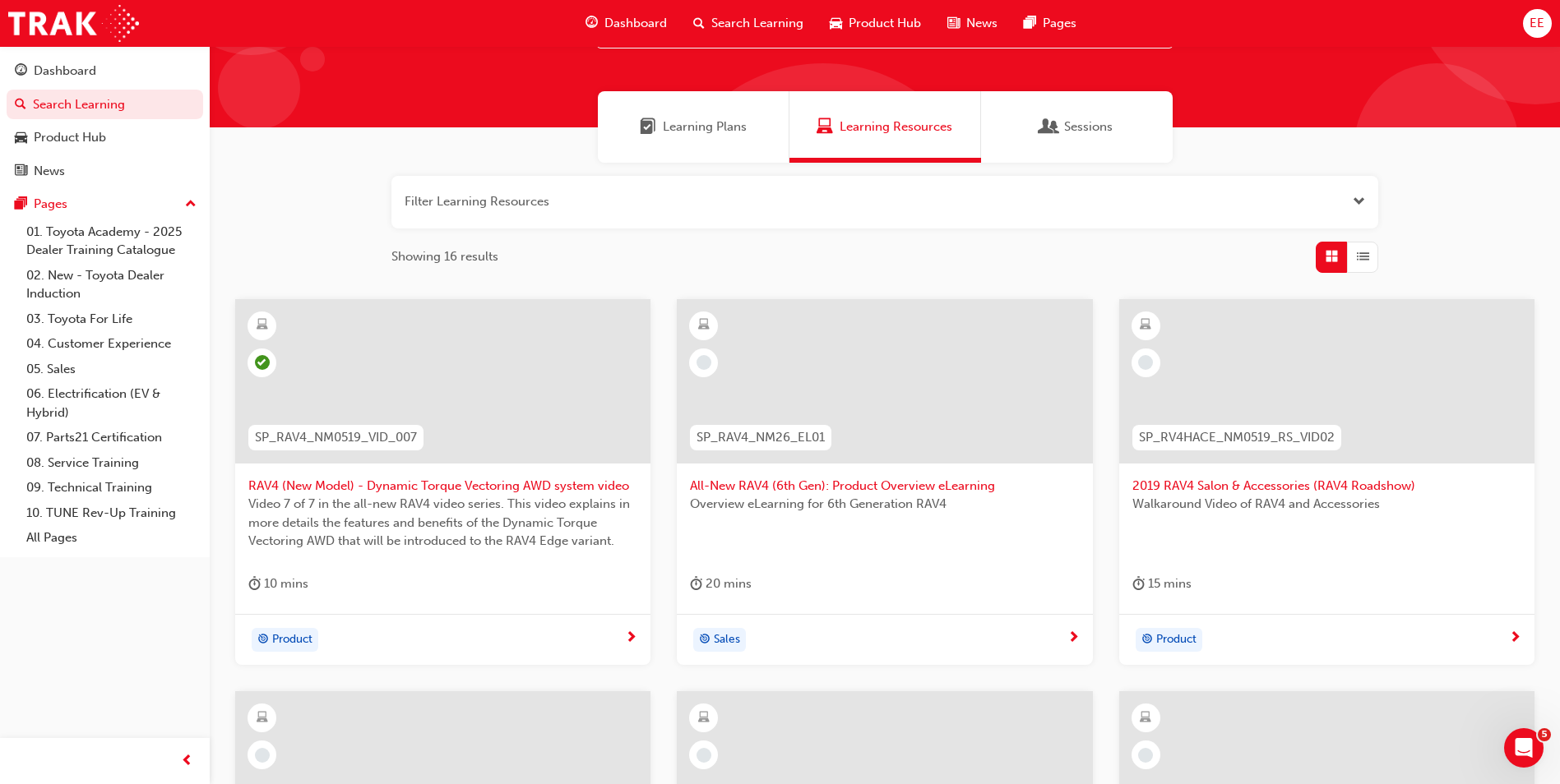
scroll to position [82, 0]
click at [780, 431] on span "SP_RAV4_NM26_EL01" at bounding box center [761, 437] width 129 height 19
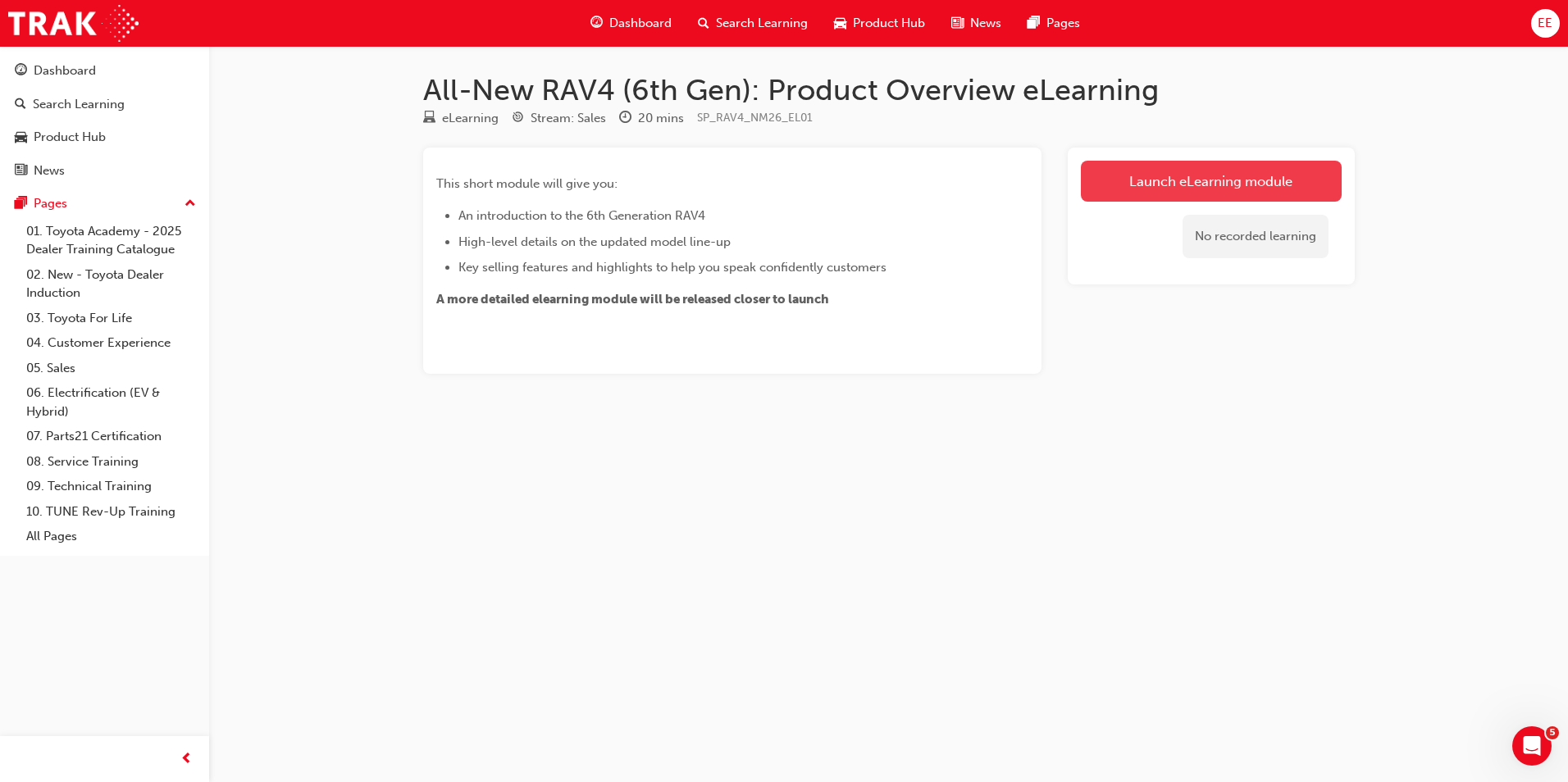
click at [1251, 193] on link "Launch eLearning module" at bounding box center [1210, 180] width 260 height 41
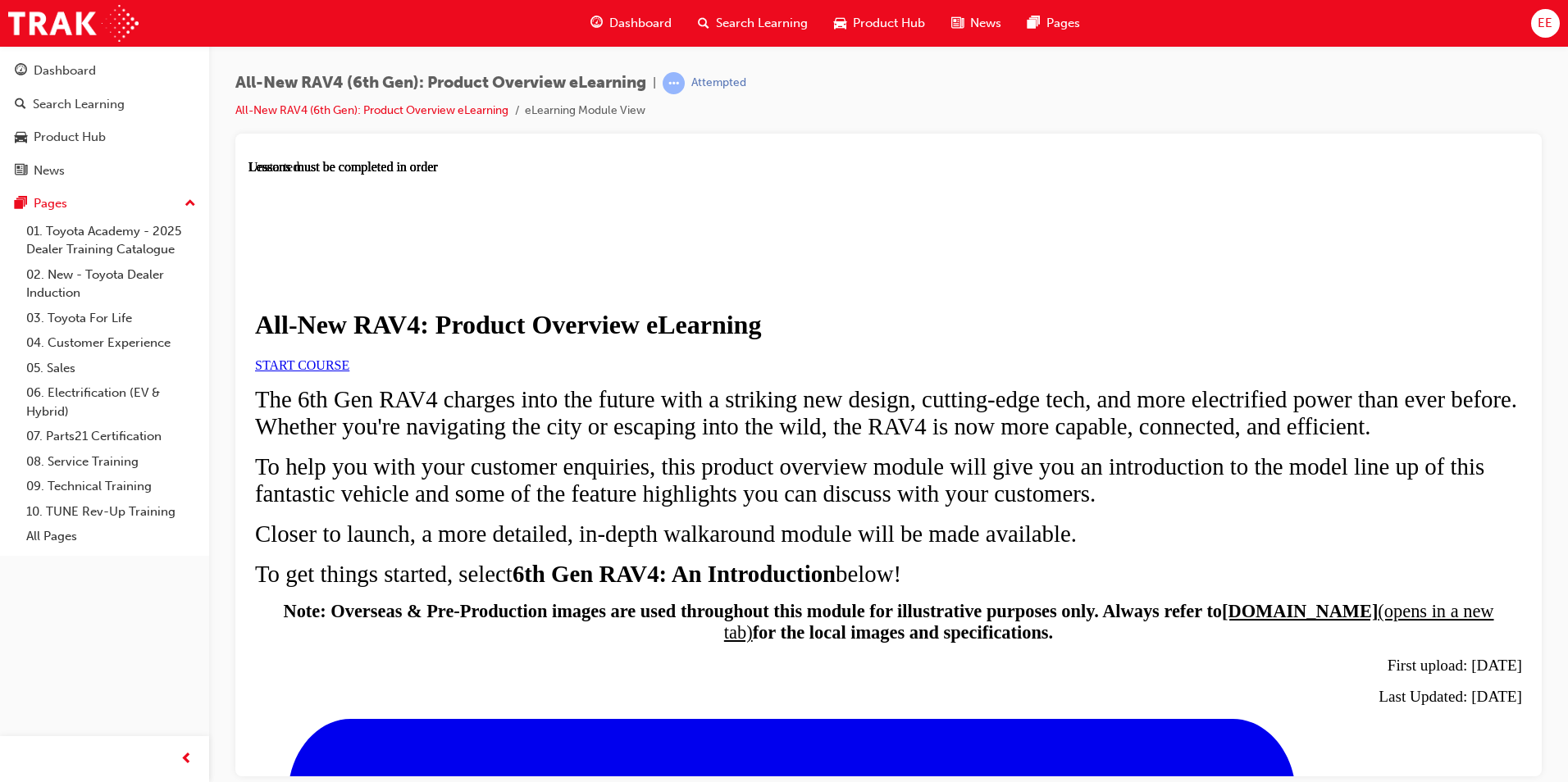
click at [349, 372] on span "START COURSE" at bounding box center [302, 364] width 94 height 14
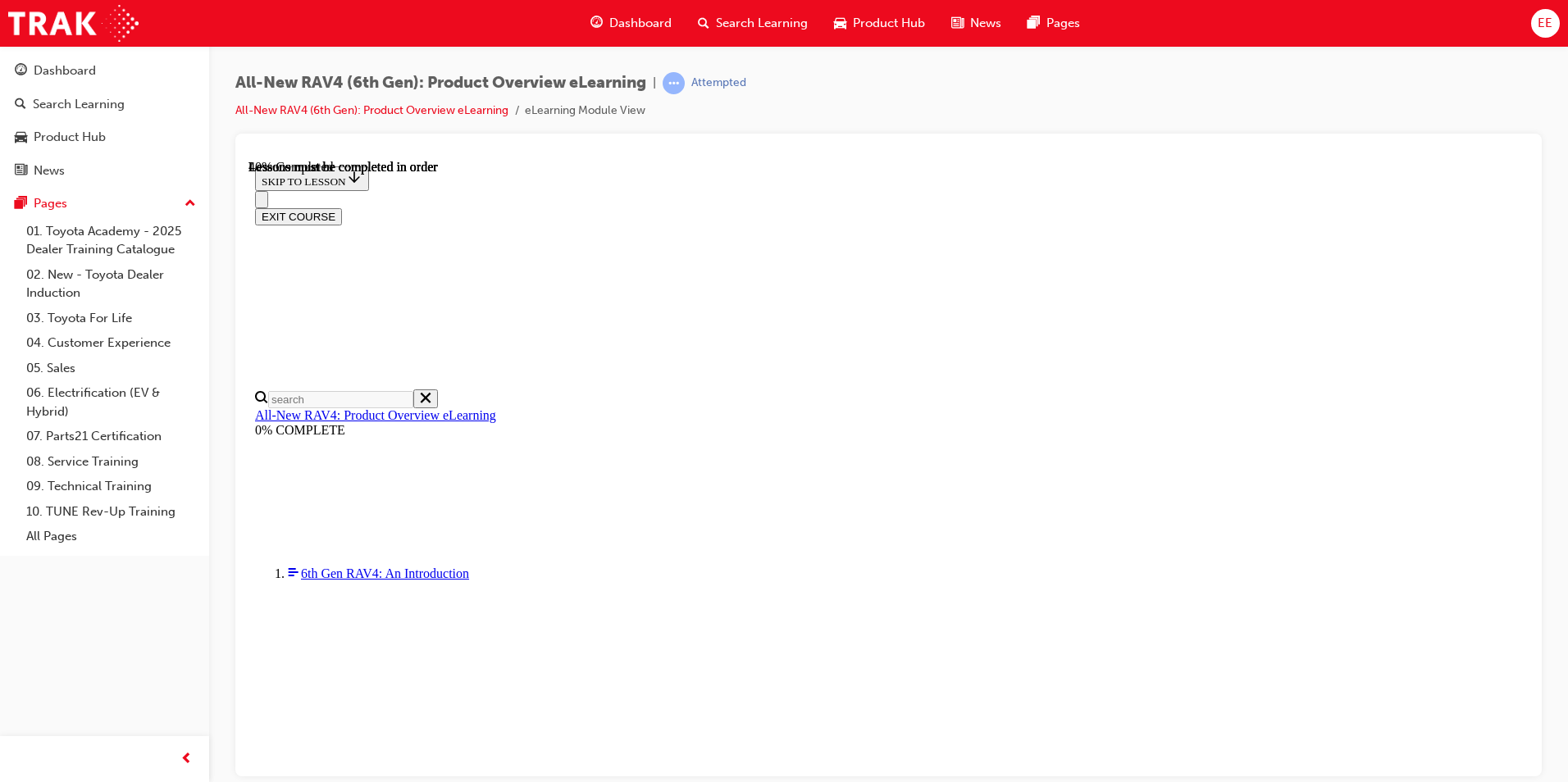
scroll to position [1287, 0]
